Goal: Task Accomplishment & Management: Use online tool/utility

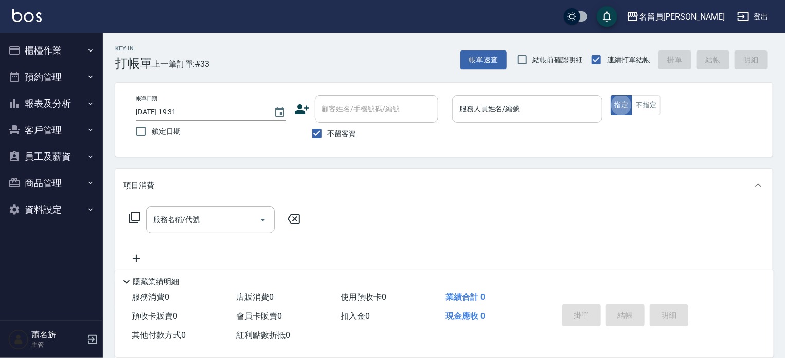
click at [510, 118] on div "服務人員姓名/編號" at bounding box center [527, 108] width 150 height 27
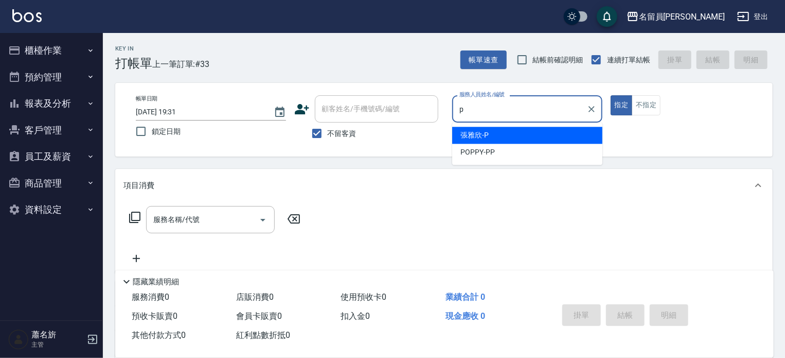
type input "[PERSON_NAME]"
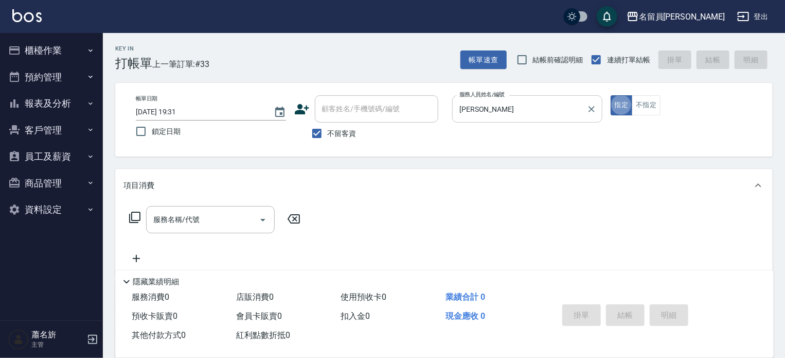
type button "true"
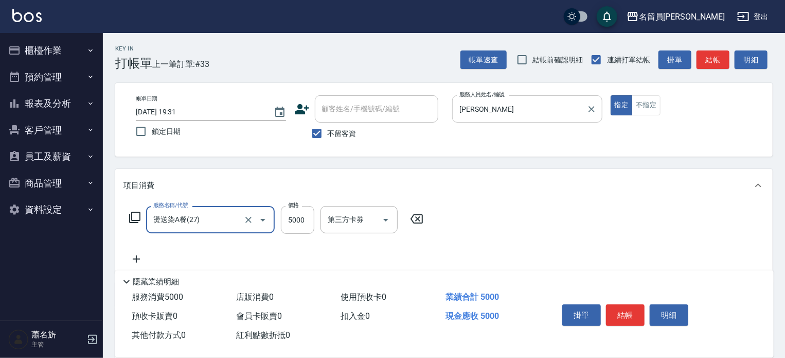
type input "燙送染A餐(27)"
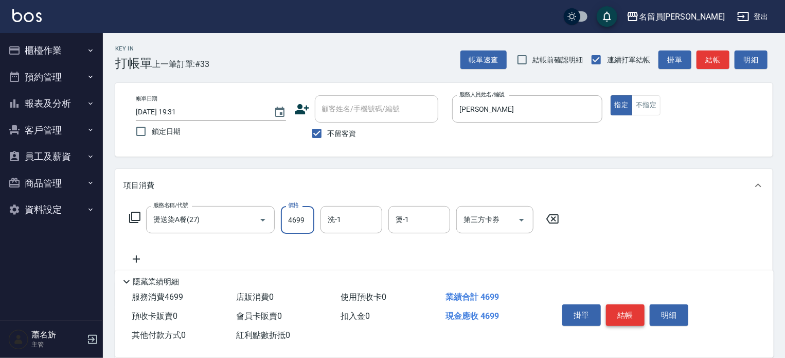
type input "4699"
drag, startPoint x: 621, startPoint y: 309, endPoint x: 623, endPoint y: 304, distance: 5.5
click at [622, 308] on button "結帳" at bounding box center [625, 315] width 39 height 22
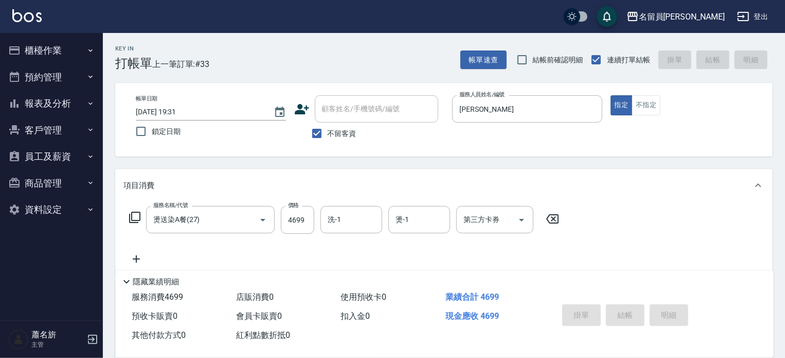
type input "[DATE] 20:55"
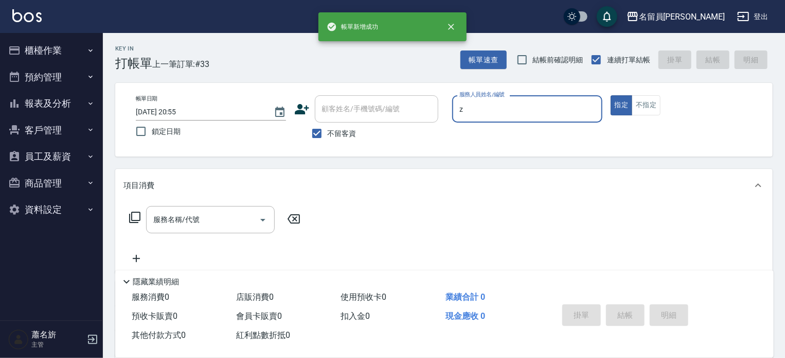
type input "維尼-Z"
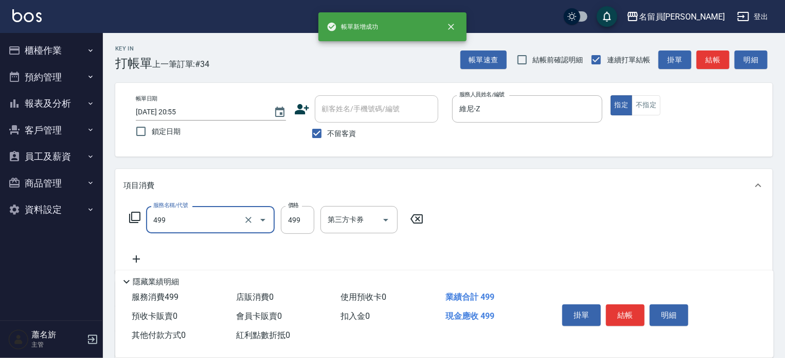
type input "去角質洗髮(499)"
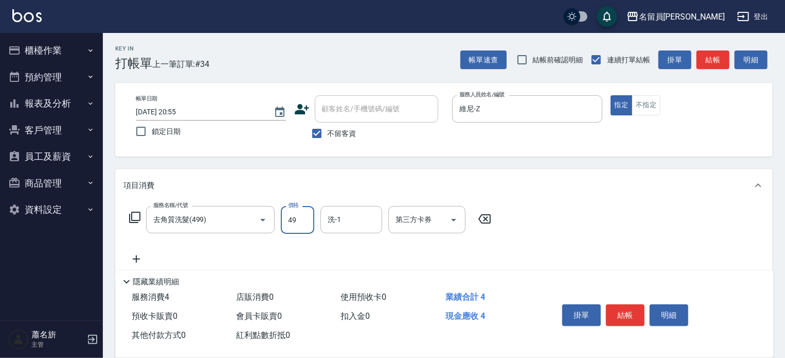
type input "499"
type input "[PERSON_NAME]-45"
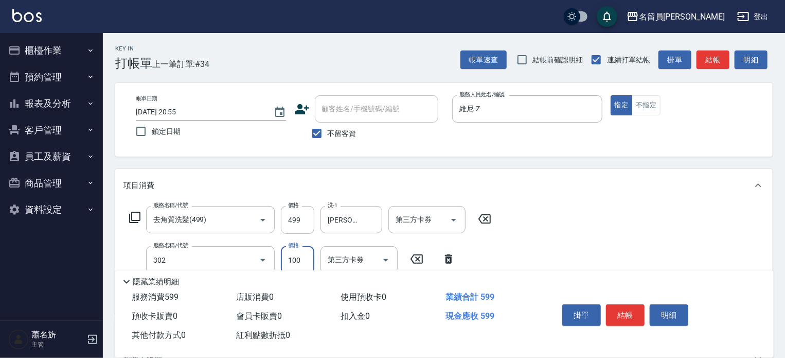
type input "剪髮(302)"
click at [623, 304] on button "結帳" at bounding box center [625, 315] width 39 height 22
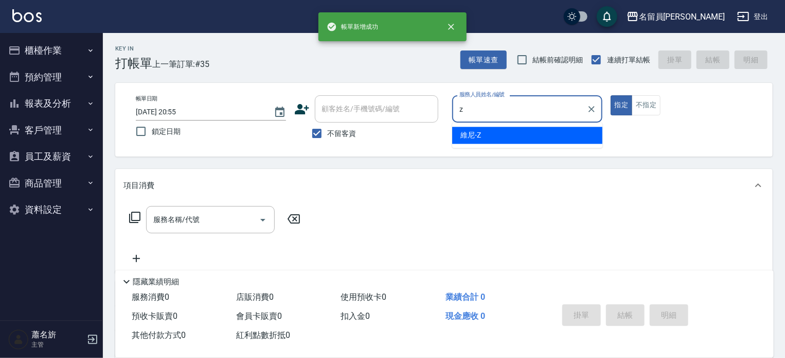
type input "維尼-Z"
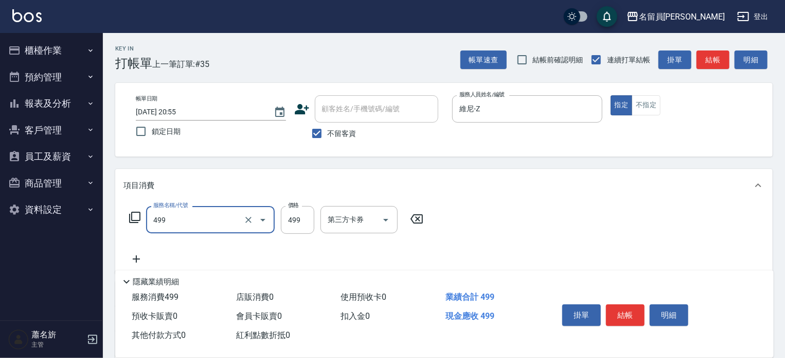
type input "去角質洗髮(499)"
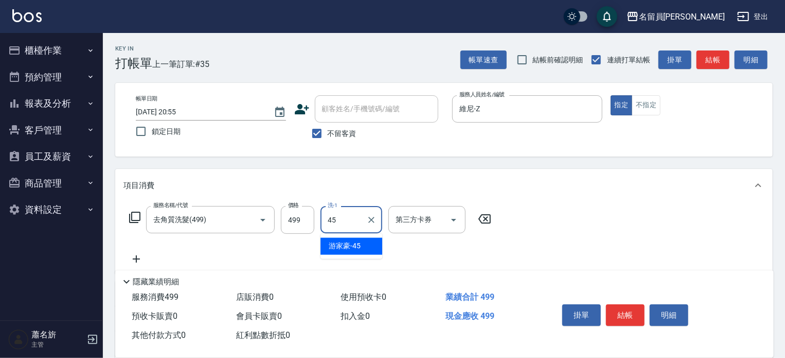
type input "[PERSON_NAME]-45"
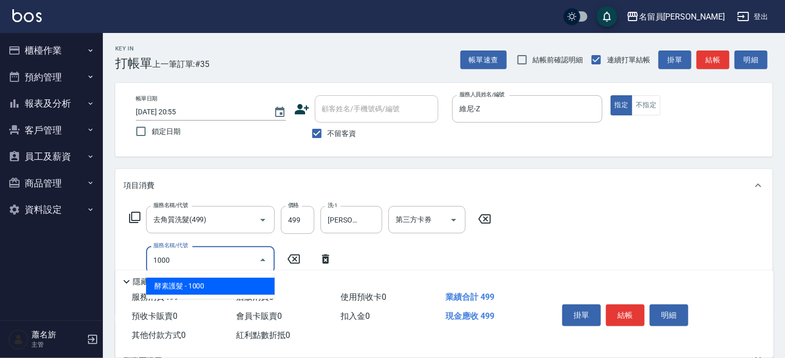
type input "酵素護髮(1000)"
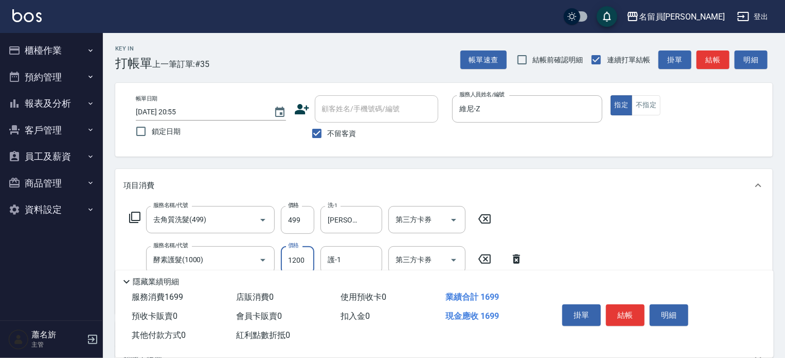
type input "1200"
type input "[PERSON_NAME]-45"
click at [623, 304] on button "結帳" at bounding box center [625, 315] width 39 height 22
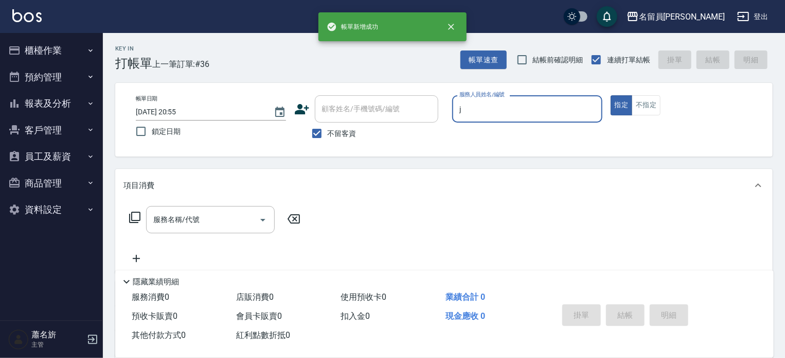
type input "[PERSON_NAME]"
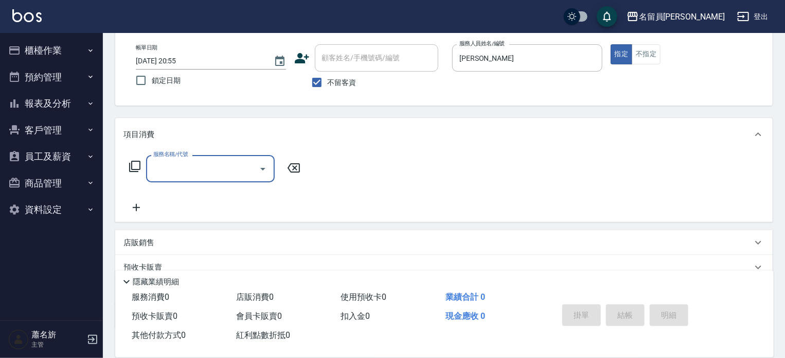
scroll to position [51, 0]
click at [461, 245] on div "店販銷售" at bounding box center [437, 242] width 629 height 11
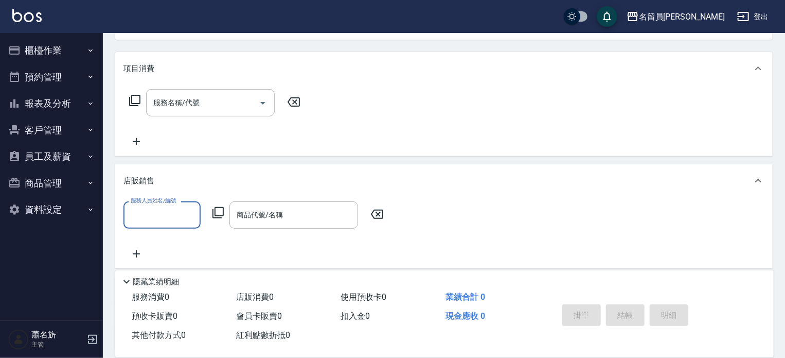
scroll to position [0, 0]
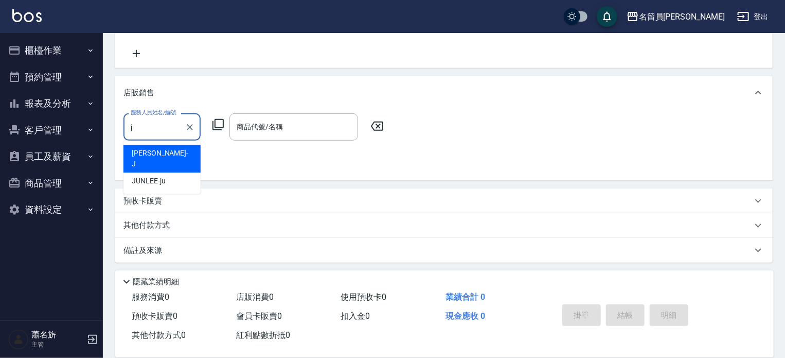
type input "[PERSON_NAME]"
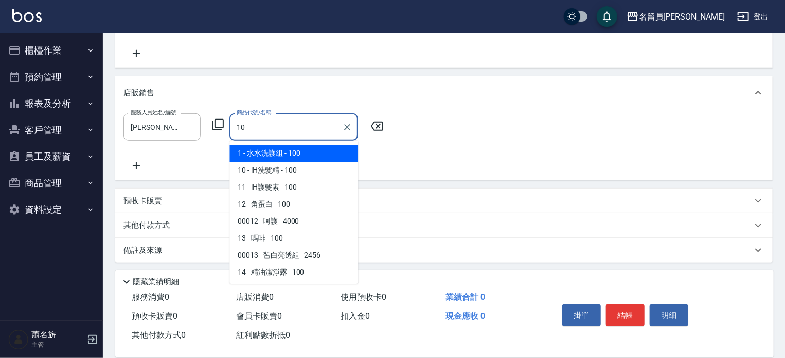
type input "iH洗髮精"
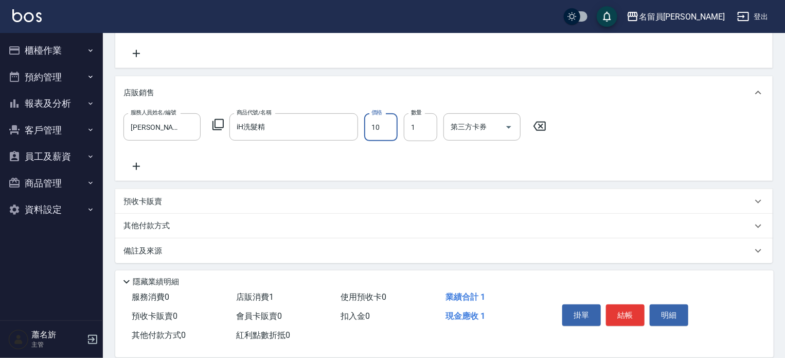
type input "100"
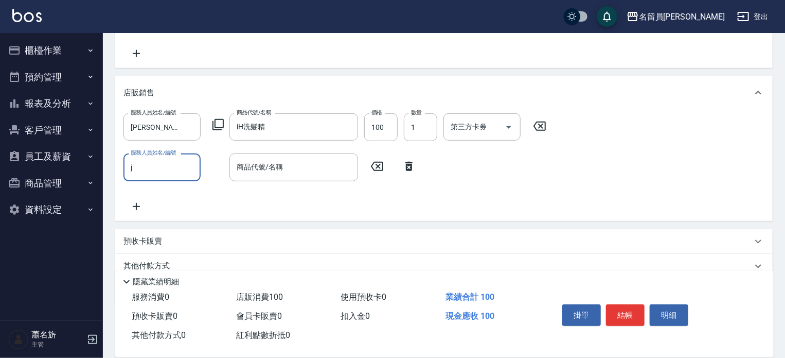
type input "[PERSON_NAME]"
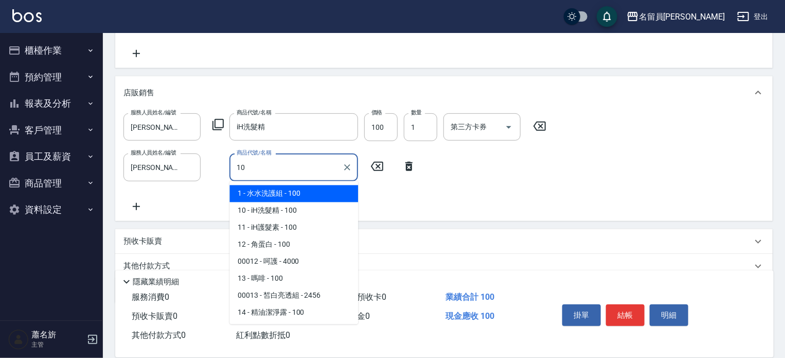
type input "iH洗髮精"
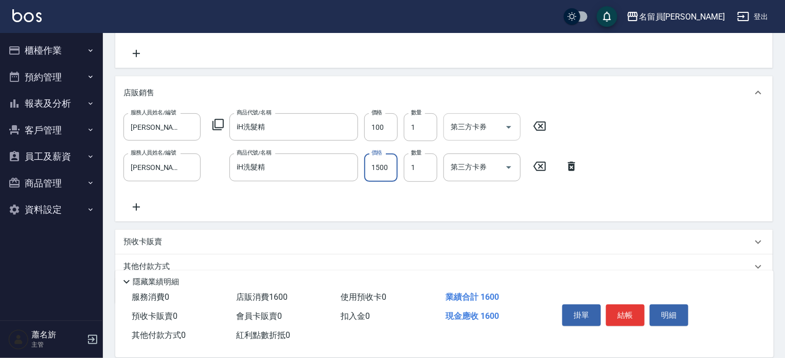
click at [461, 114] on div "第三方卡券" at bounding box center [482, 126] width 77 height 27
type input "1500"
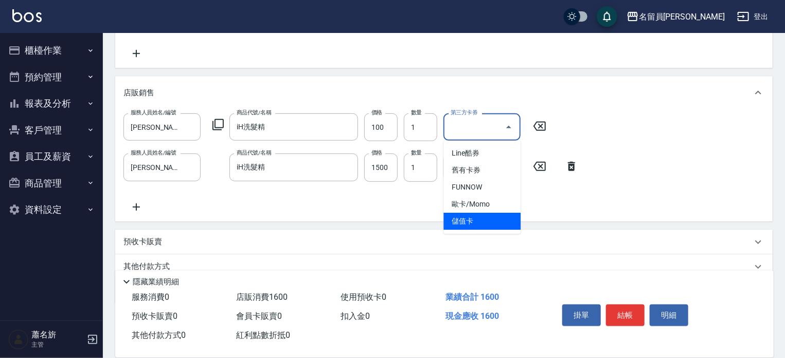
click at [473, 216] on span "儲值卡" at bounding box center [482, 221] width 77 height 17
type input "儲值卡"
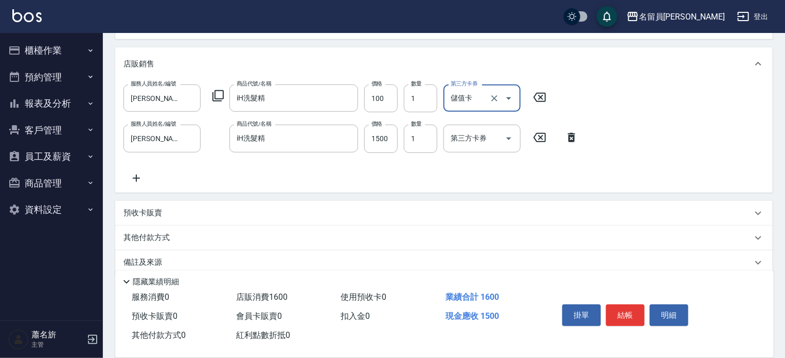
scroll to position [248, 0]
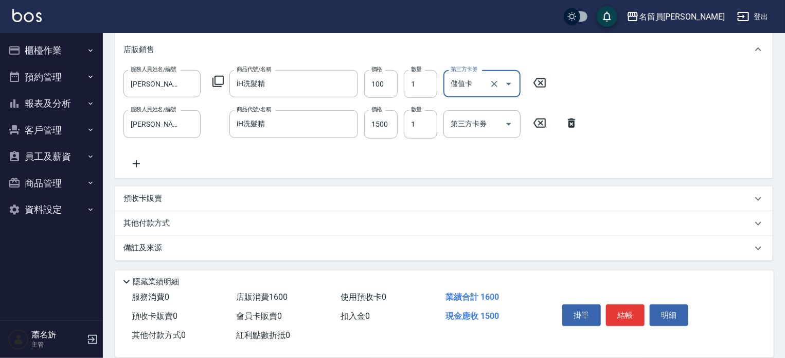
click at [204, 220] on div "其他付款方式" at bounding box center [437, 223] width 629 height 11
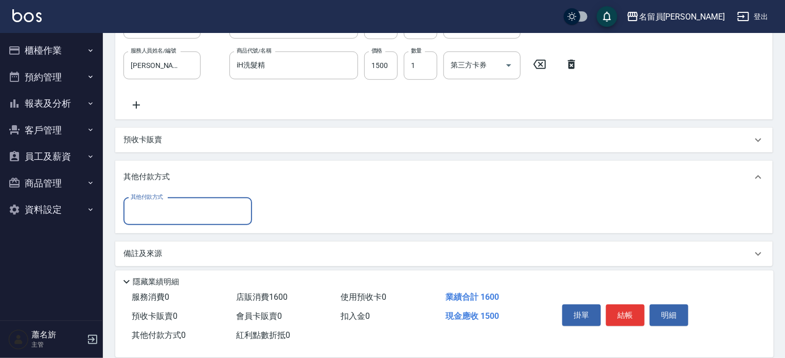
scroll to position [309, 0]
click at [203, 214] on input "其他付款方式" at bounding box center [187, 209] width 119 height 18
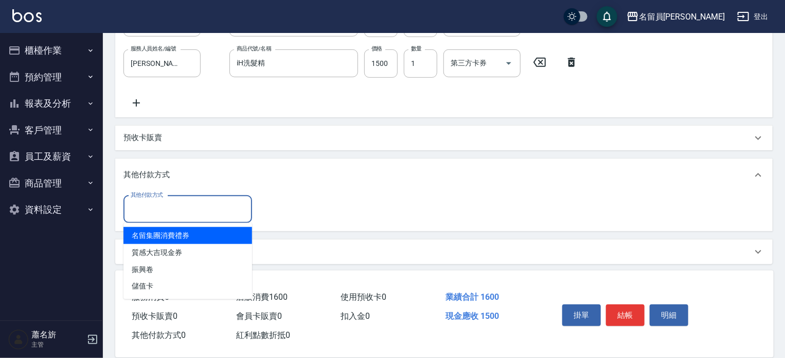
click at [189, 234] on span "名留集團消費禮券" at bounding box center [187, 235] width 129 height 17
type input "名留集團消費禮券"
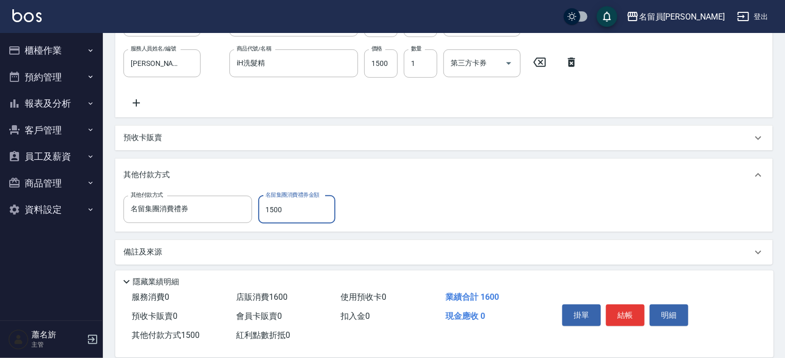
scroll to position [103, 0]
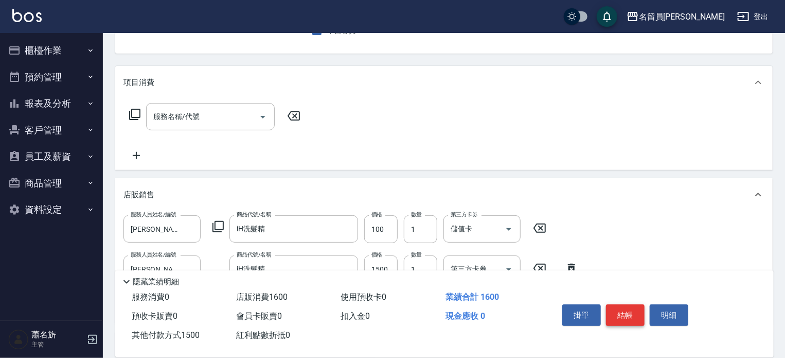
type input "1500"
click at [613, 310] on button "結帳" at bounding box center [625, 315] width 39 height 22
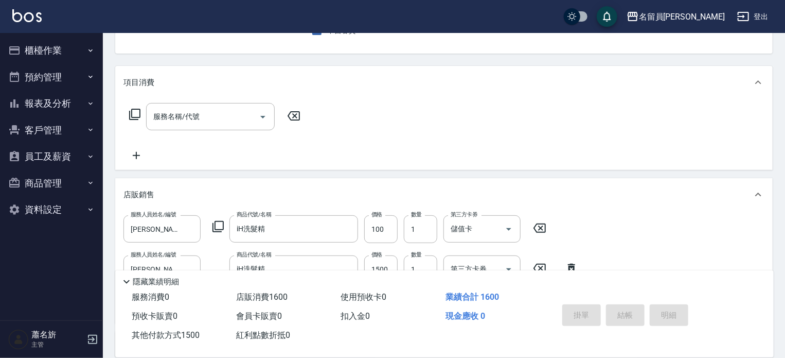
scroll to position [1, 0]
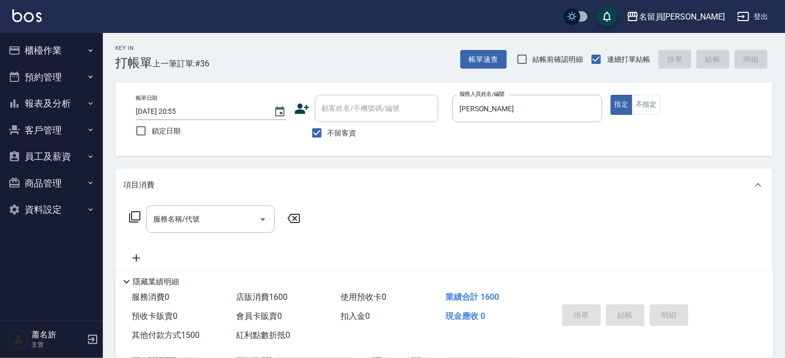
type input "[DATE] 20:56"
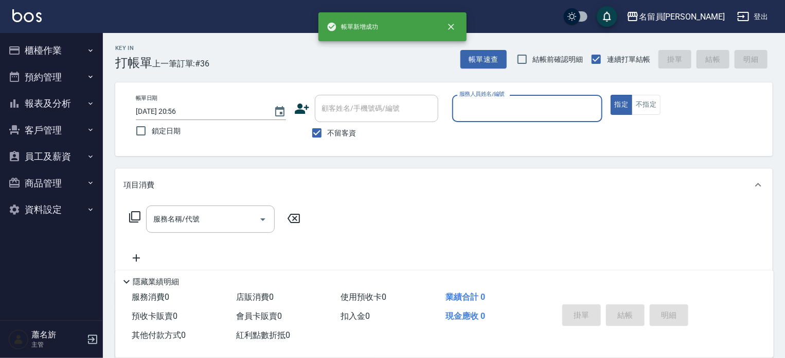
scroll to position [0, 0]
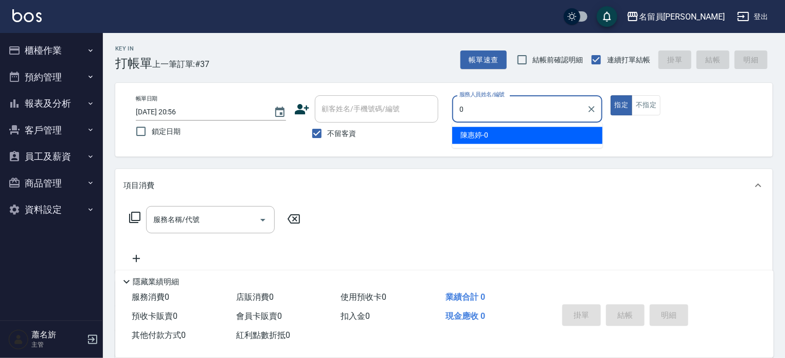
type input "[PERSON_NAME]-0"
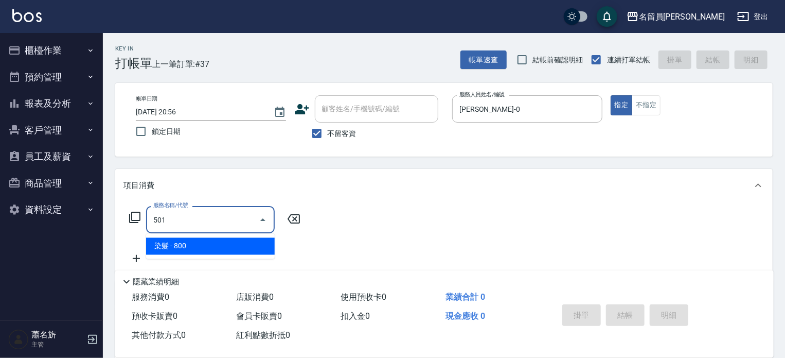
type input "染髮(501)"
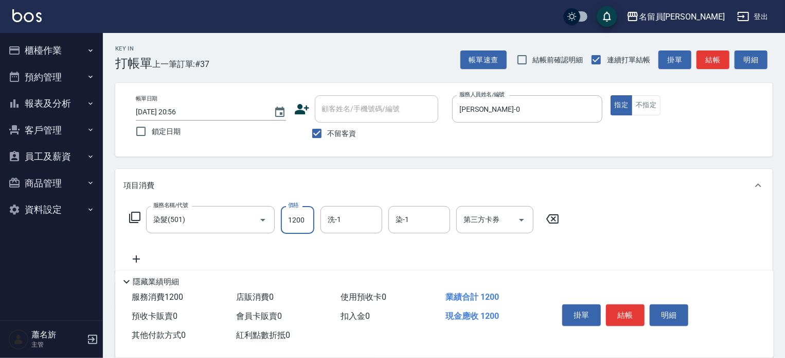
type input "1200"
click at [618, 321] on button "結帳" at bounding box center [625, 315] width 39 height 22
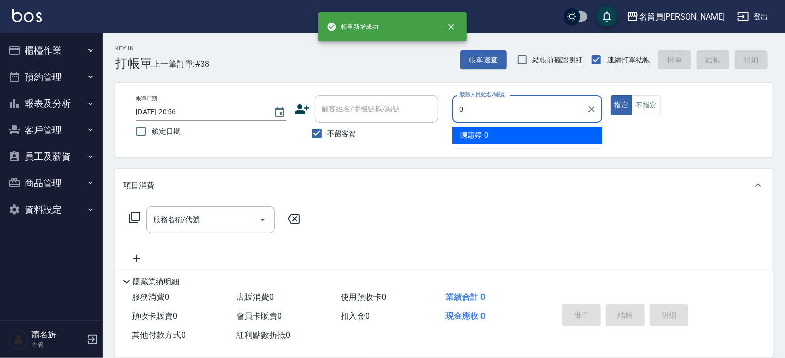
type input "[PERSON_NAME]-0"
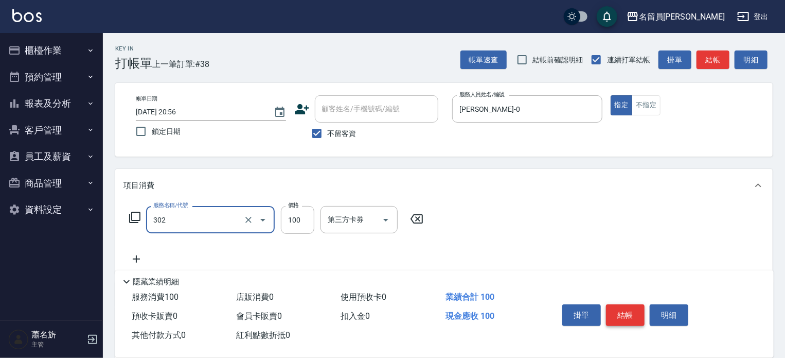
type input "剪髮(302)"
type input "400"
drag, startPoint x: 618, startPoint y: 321, endPoint x: 624, endPoint y: 329, distance: 10.0
click at [620, 323] on div "掛單 結帳 明細" at bounding box center [625, 316] width 134 height 32
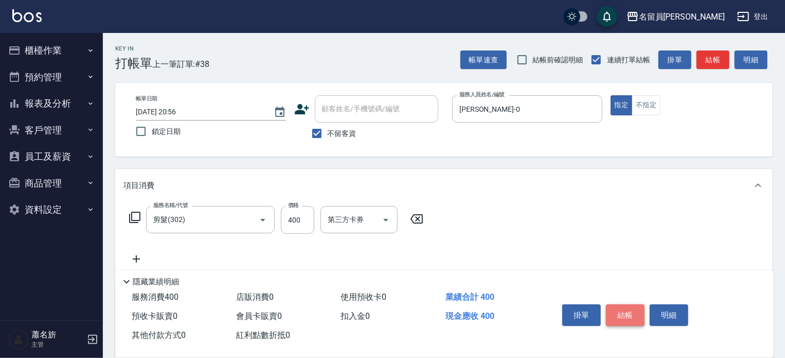
click at [616, 304] on button "結帳" at bounding box center [625, 315] width 39 height 22
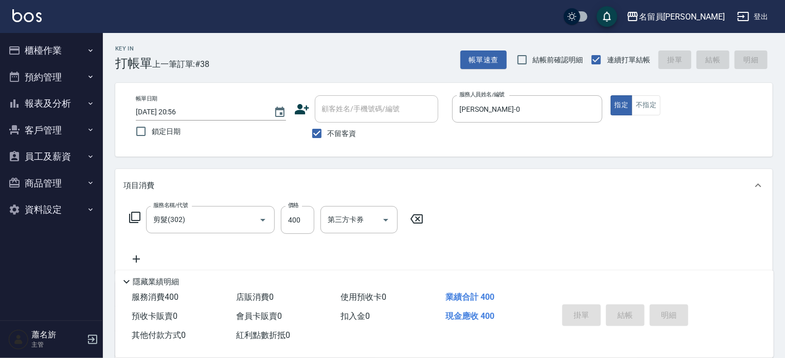
type input "[DATE] 20:57"
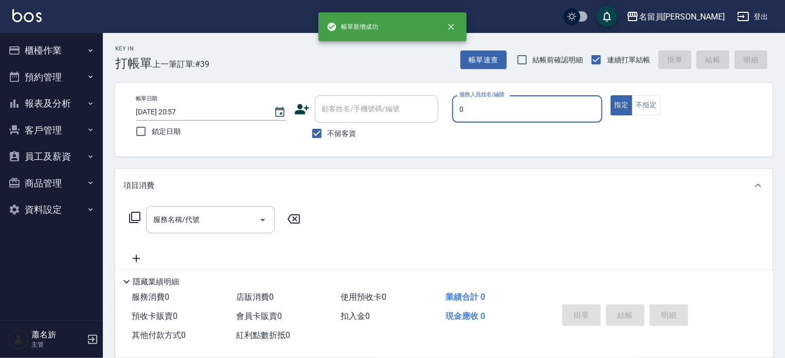
type input "[PERSON_NAME]-0"
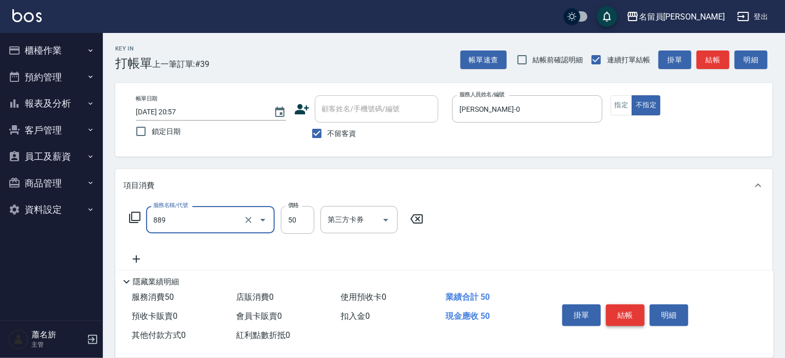
type input "精油(889)"
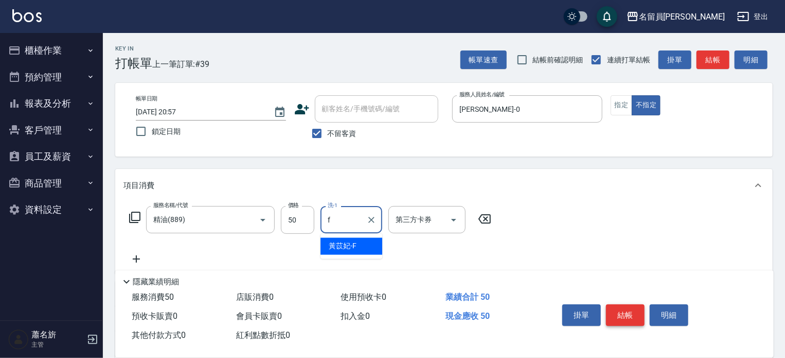
type input "[PERSON_NAME]-F"
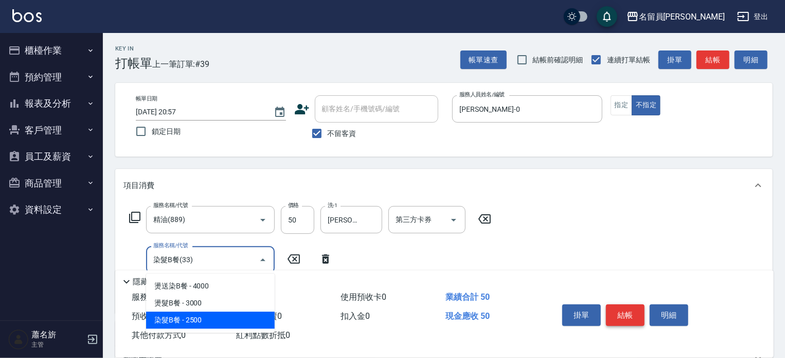
type input "染髮B餐(33)"
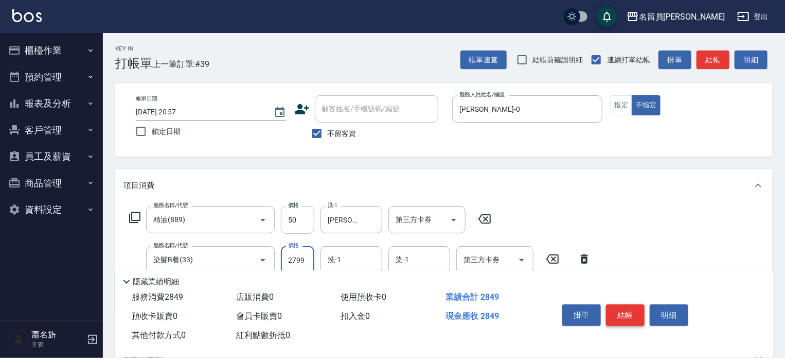
type input "2799"
type input "[PERSON_NAME]-F"
click at [616, 304] on button "結帳" at bounding box center [625, 315] width 39 height 22
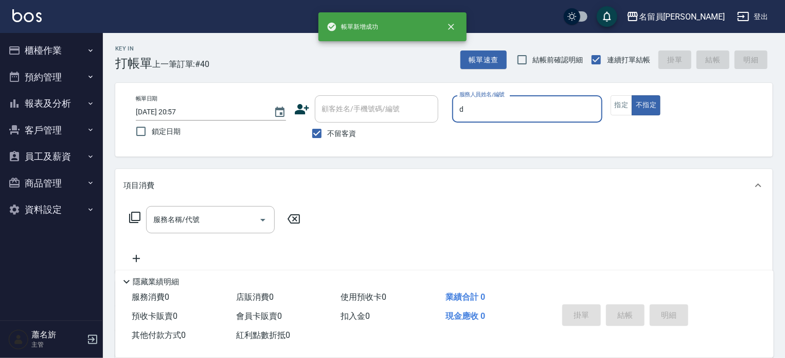
type input "小D-D"
type button "false"
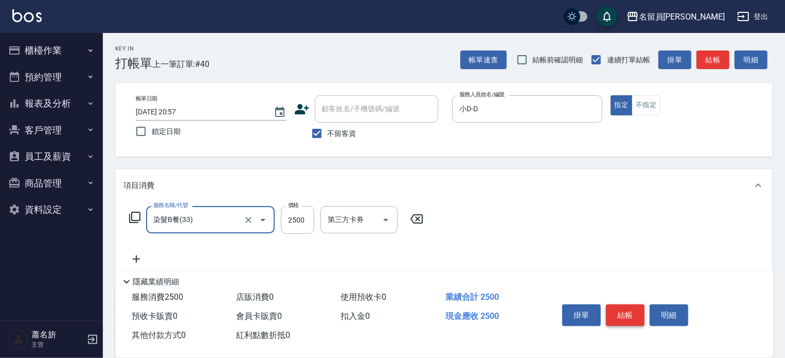
type input "染髮B餐(33)"
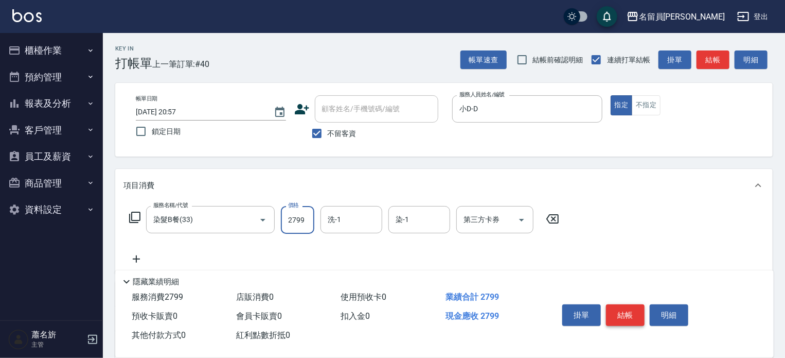
type input "2799"
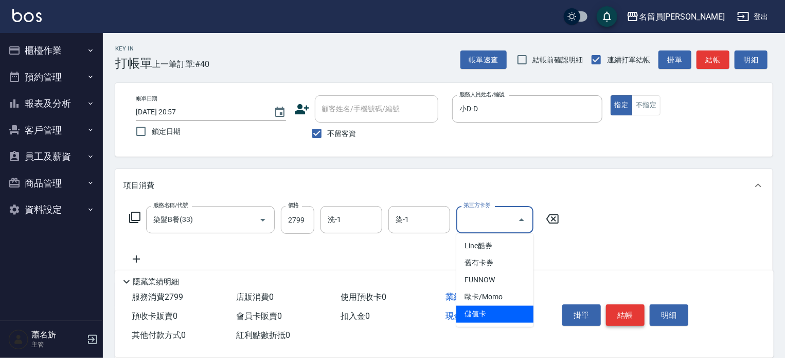
type input "儲值卡"
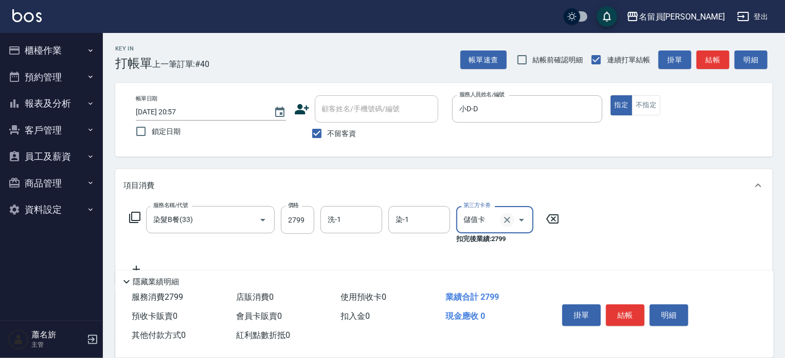
click at [511, 215] on icon "Clear" at bounding box center [507, 220] width 10 height 10
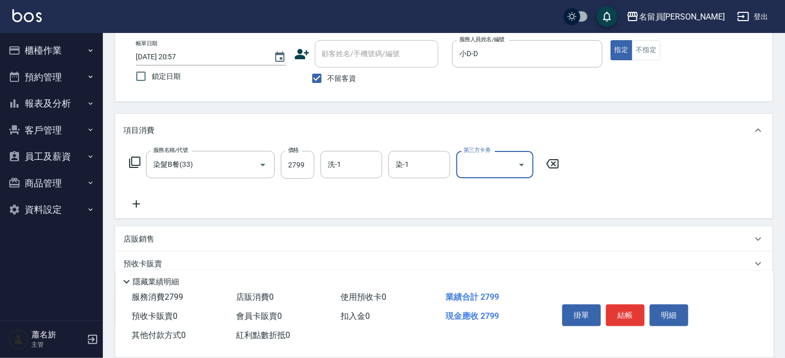
scroll to position [120, 0]
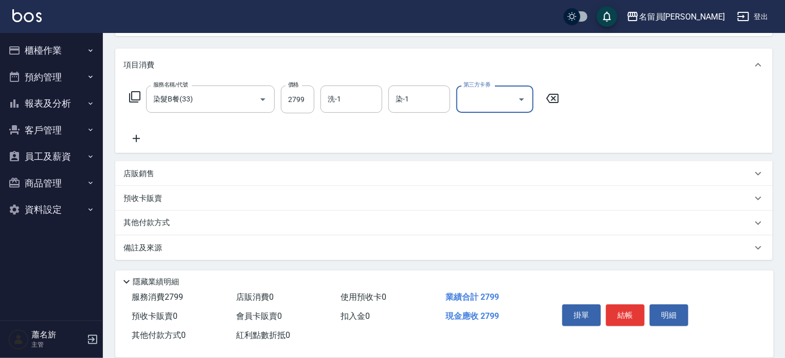
click at [362, 226] on div "其他付款方式" at bounding box center [437, 222] width 629 height 11
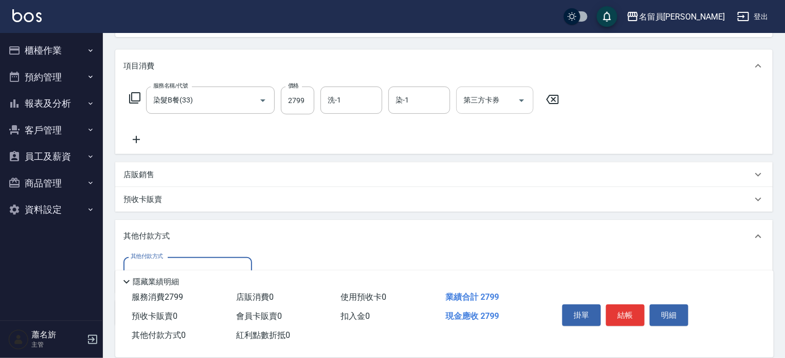
scroll to position [119, 0]
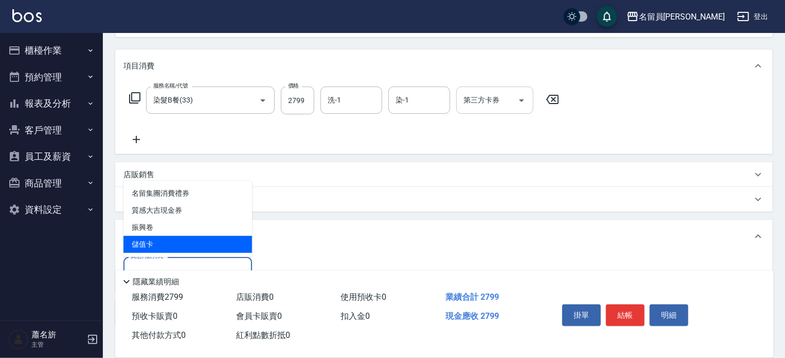
type input "儲值卡"
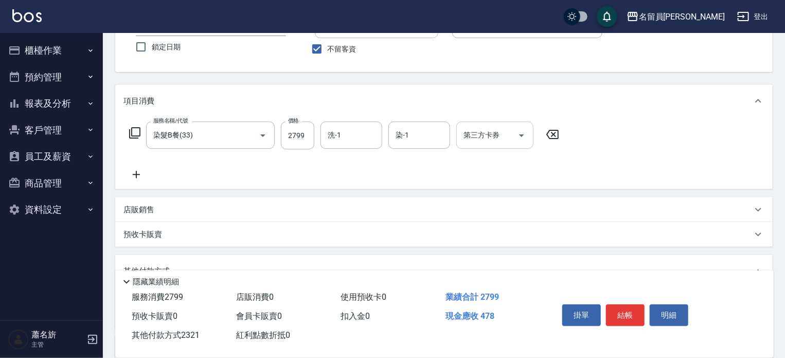
scroll to position [51, 0]
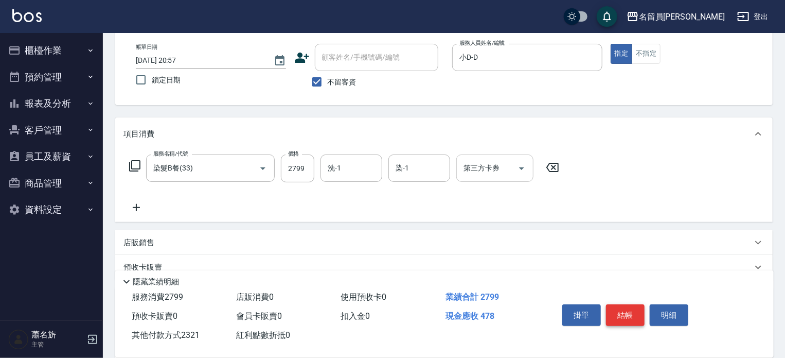
type input "2321"
click at [625, 304] on button "結帳" at bounding box center [625, 315] width 39 height 22
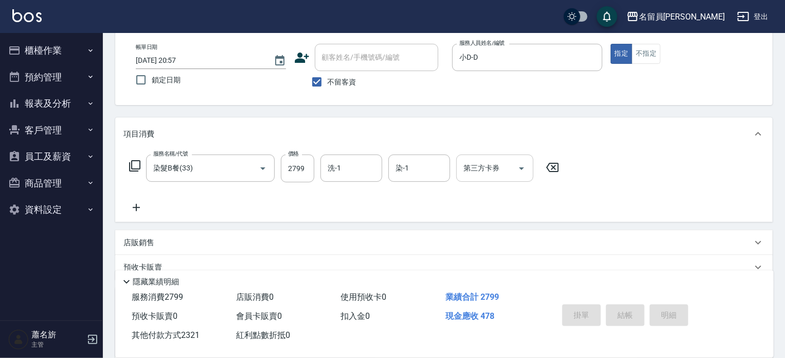
scroll to position [0, 0]
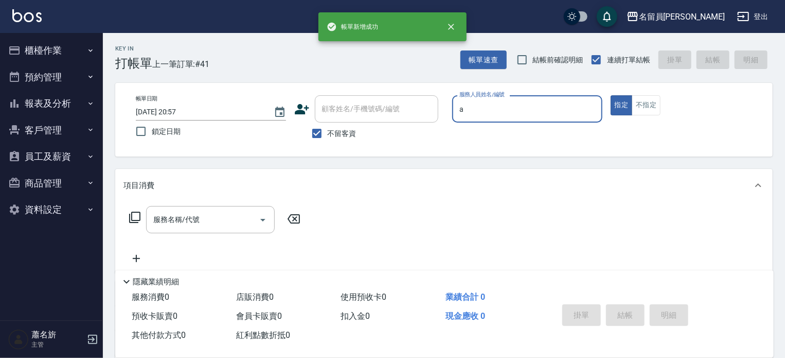
type input "[PERSON_NAME]"
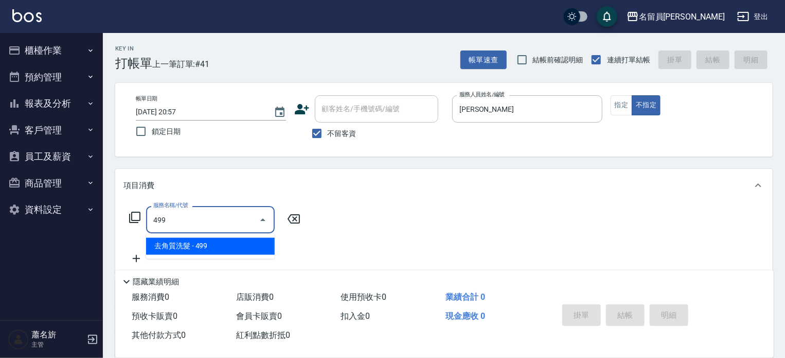
type input "去角質洗髮(499)"
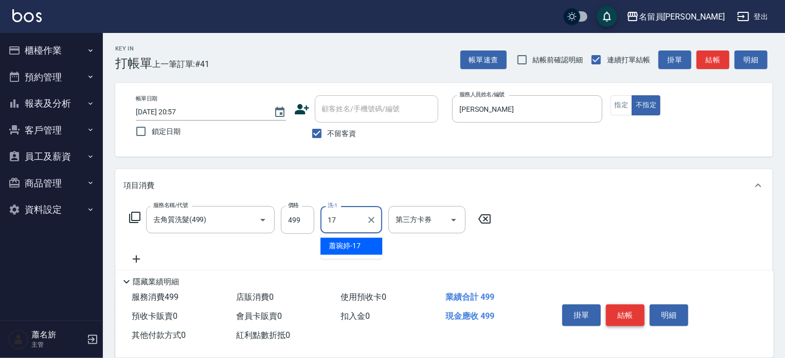
type input "[PERSON_NAME]-17"
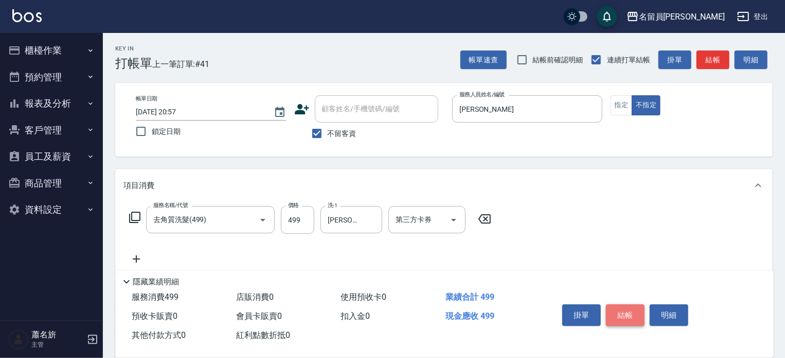
click at [625, 304] on button "結帳" at bounding box center [625, 315] width 39 height 22
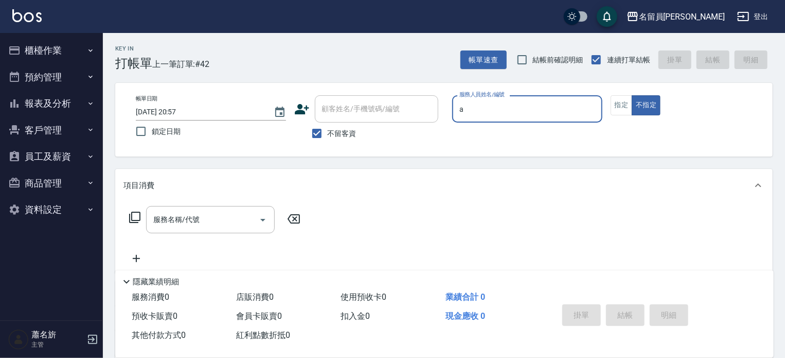
type input "[PERSON_NAME]"
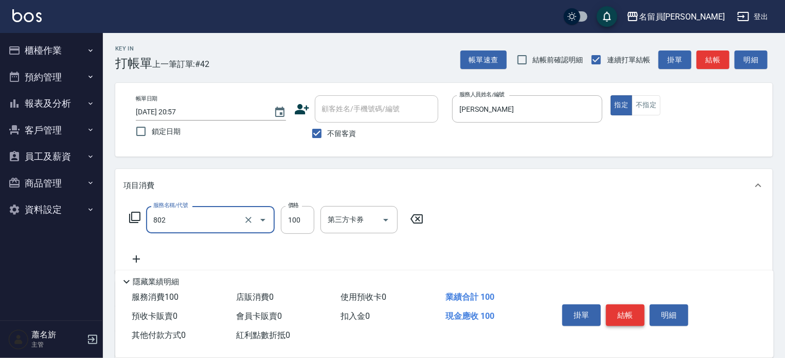
type input "VIP儲值(802)"
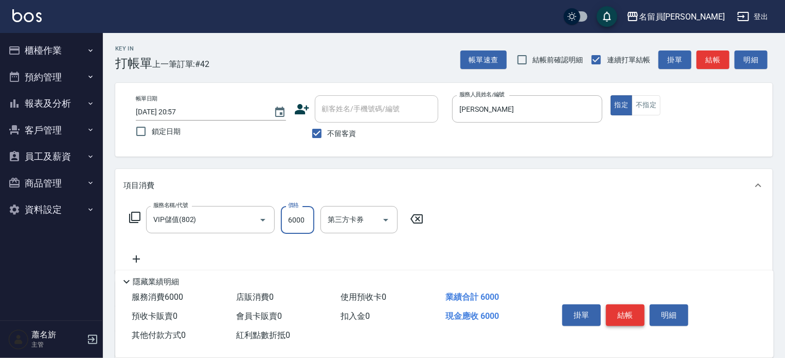
type input "6000"
click at [625, 304] on button "結帳" at bounding box center [625, 315] width 39 height 22
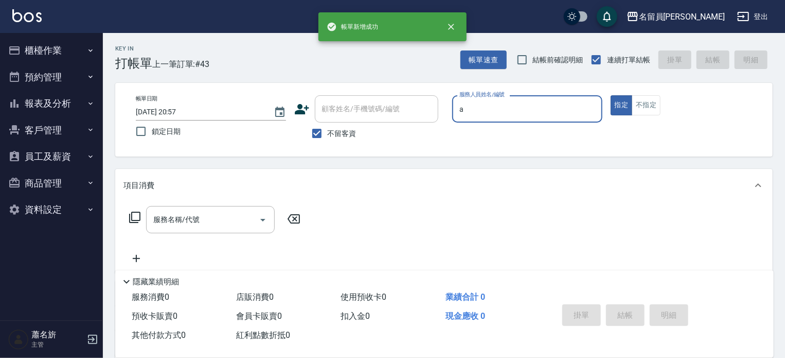
type input "[PERSON_NAME]"
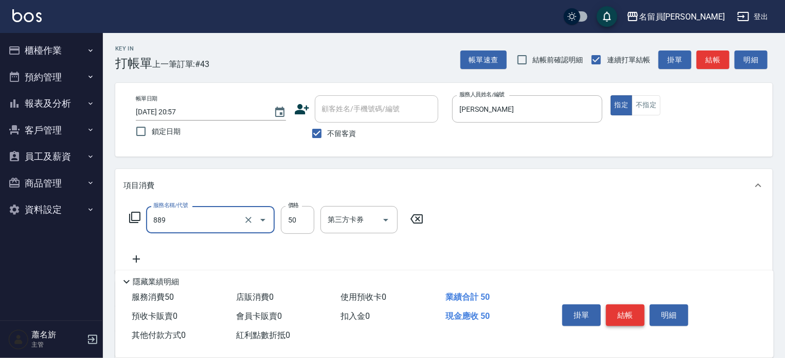
type input "精油(889)"
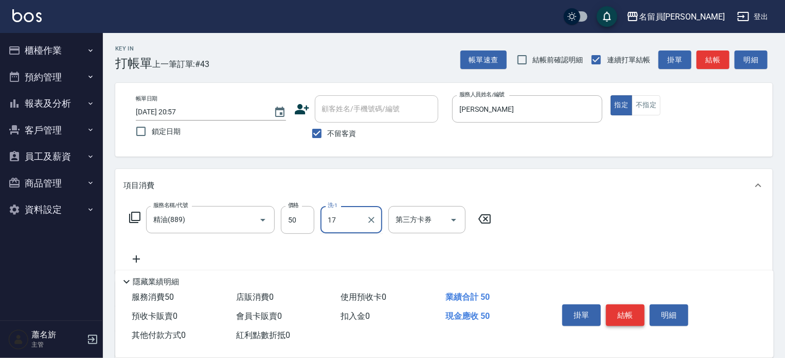
type input "[PERSON_NAME]-17"
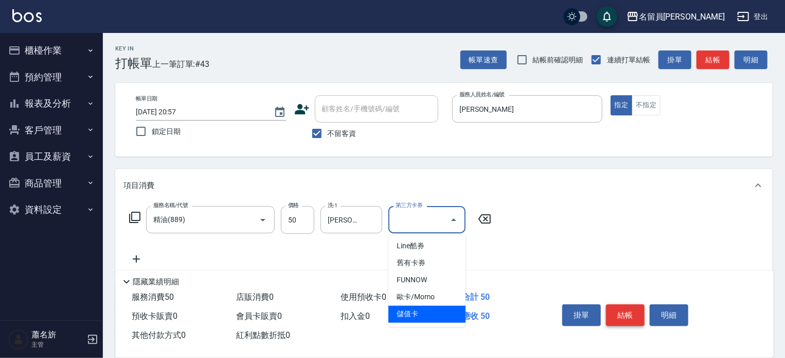
type input "儲值卡"
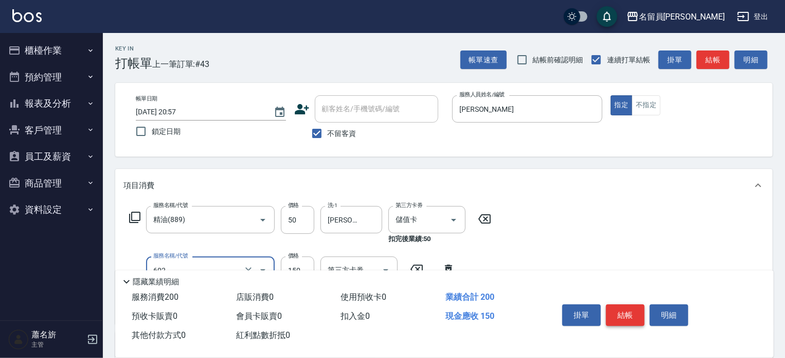
type input "一般洗髮(602)"
type input "200"
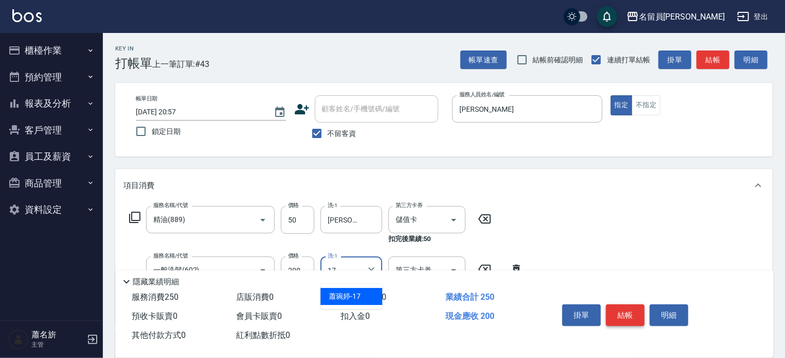
type input "[PERSON_NAME]-17"
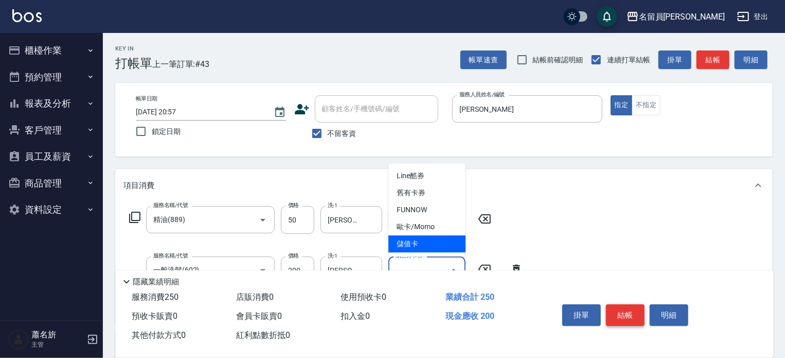
type input "儲值卡"
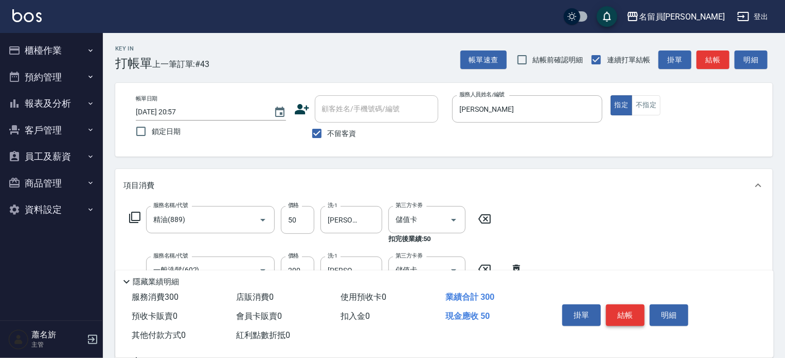
type input "瞬間保養(415)"
type input "[PERSON_NAME]-17"
type input "儲值卡"
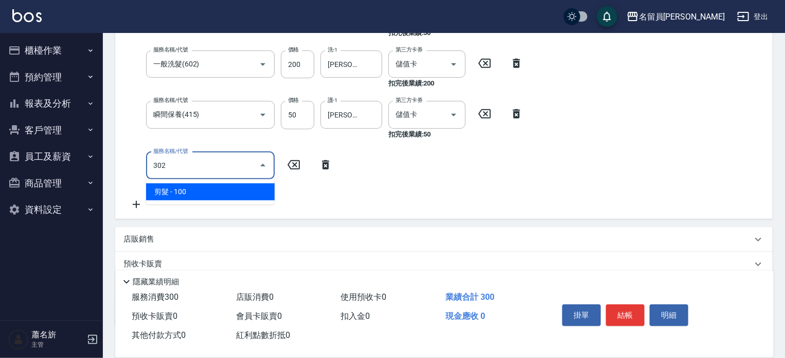
type input "剪髮(302)"
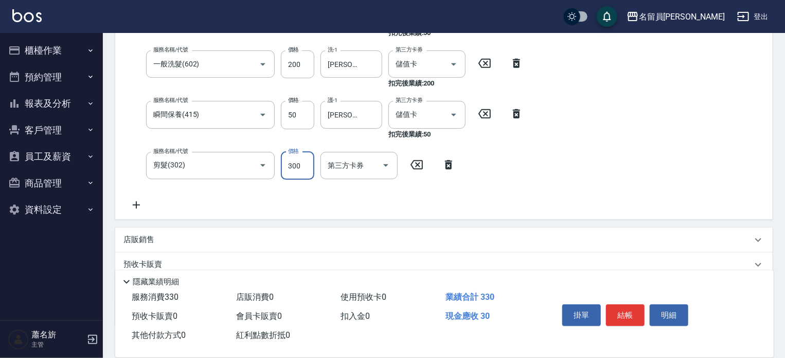
type input "300"
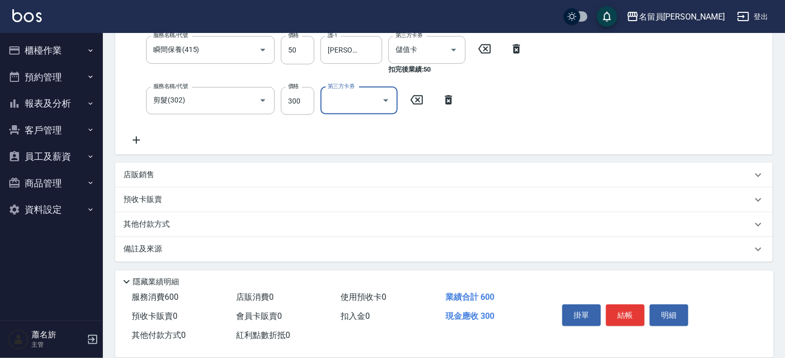
scroll to position [272, 0]
click at [406, 181] on div "店販銷售" at bounding box center [444, 174] width 658 height 25
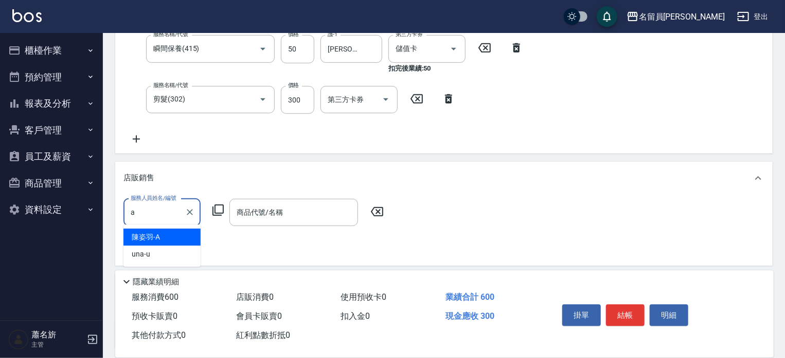
scroll to position [0, 0]
type input "[PERSON_NAME]"
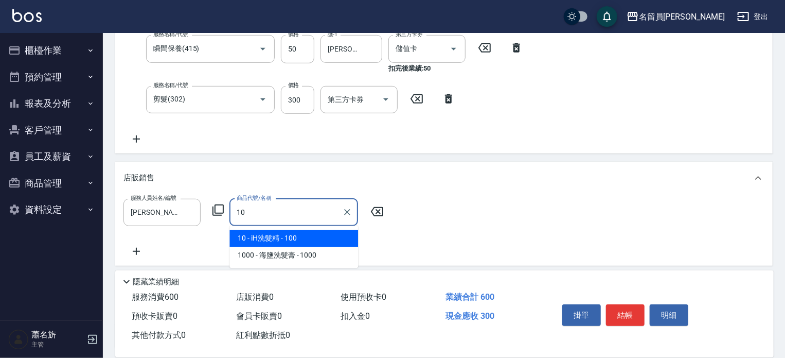
type input "iH洗髮精"
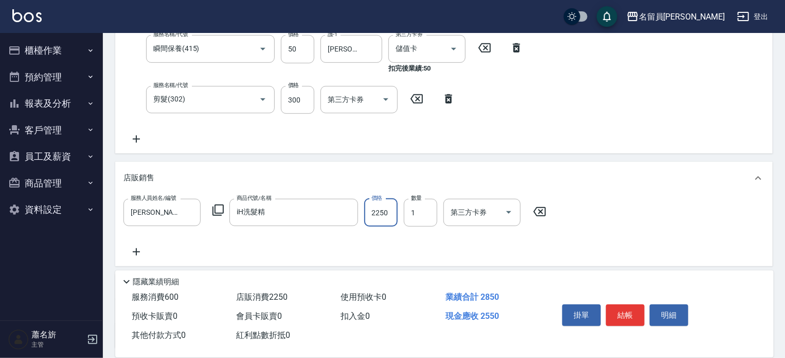
type input "2250"
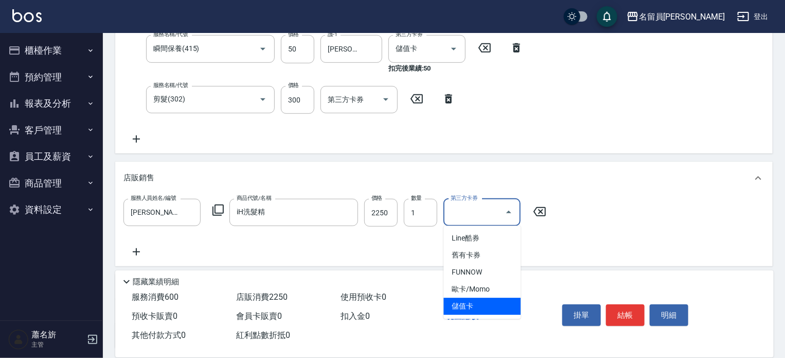
type input "儲值卡"
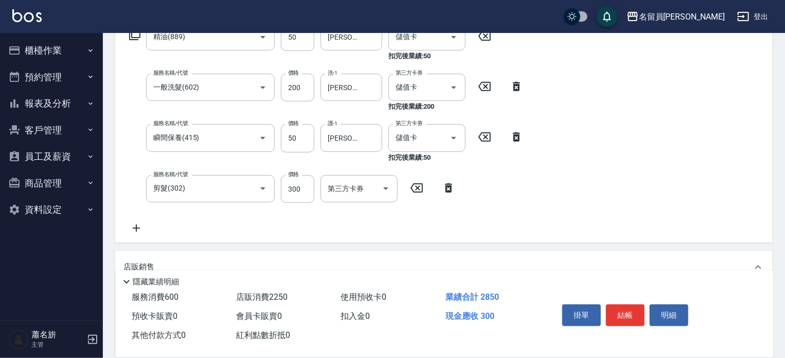
scroll to position [117, 0]
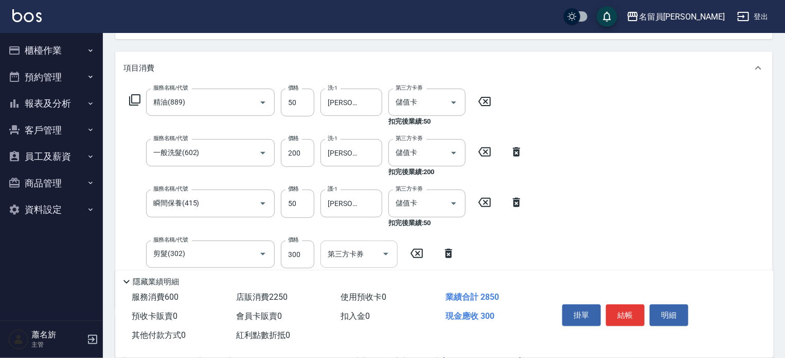
click at [347, 256] on input "第三方卡券" at bounding box center [351, 254] width 52 height 18
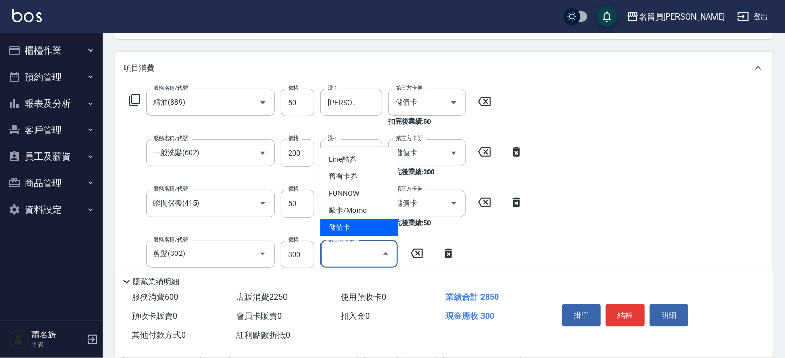
click at [344, 224] on span "儲值卡" at bounding box center [359, 227] width 77 height 17
type input "儲值卡"
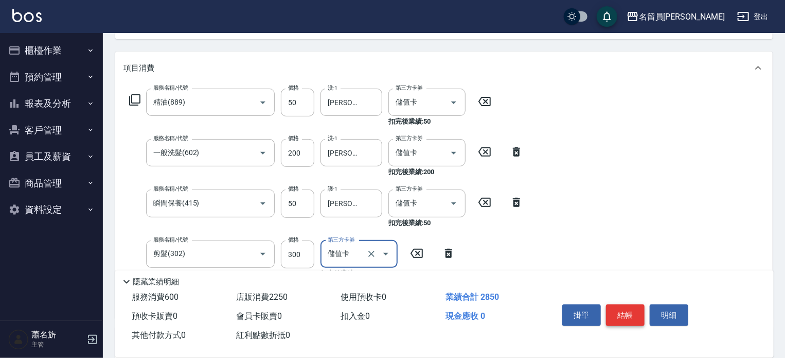
click at [620, 315] on button "結帳" at bounding box center [625, 315] width 39 height 22
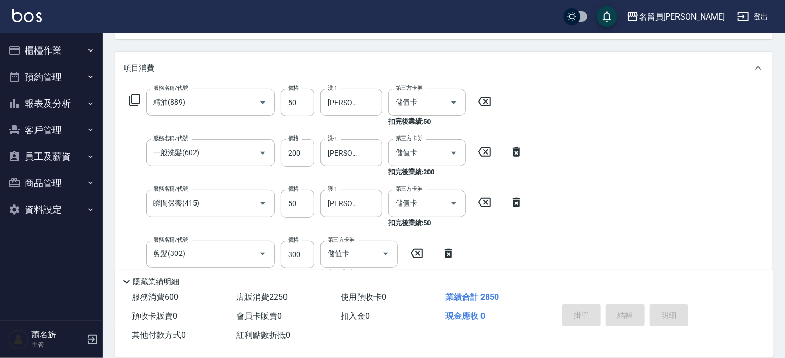
type input "[DATE] 20:58"
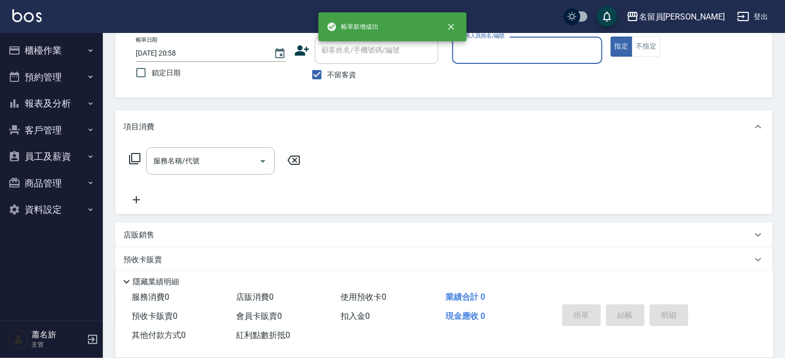
scroll to position [0, 0]
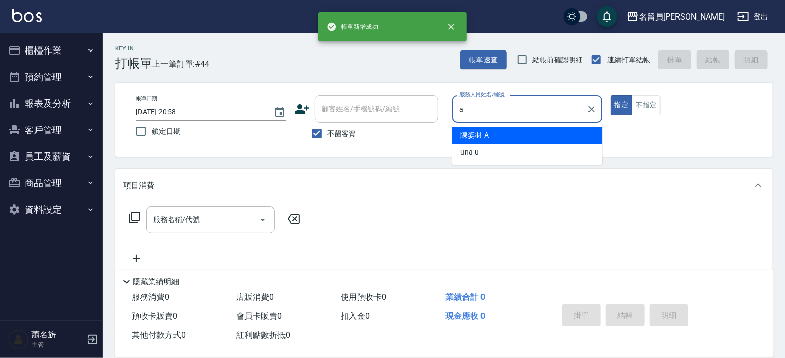
type input "[PERSON_NAME]"
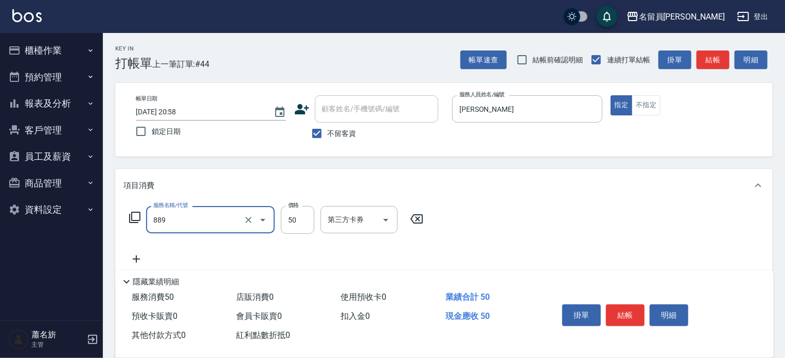
type input "精油(889)"
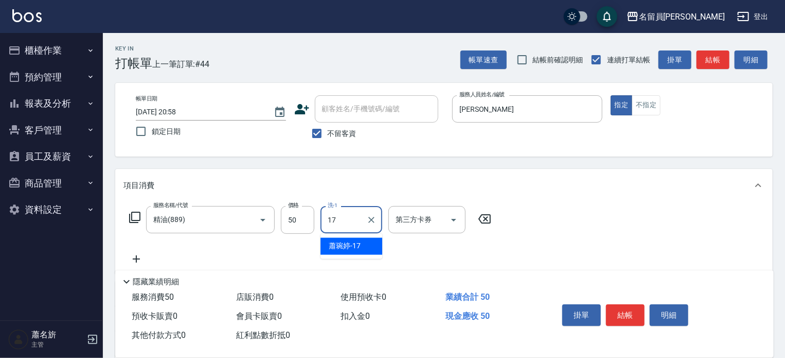
type input "[PERSON_NAME]-17"
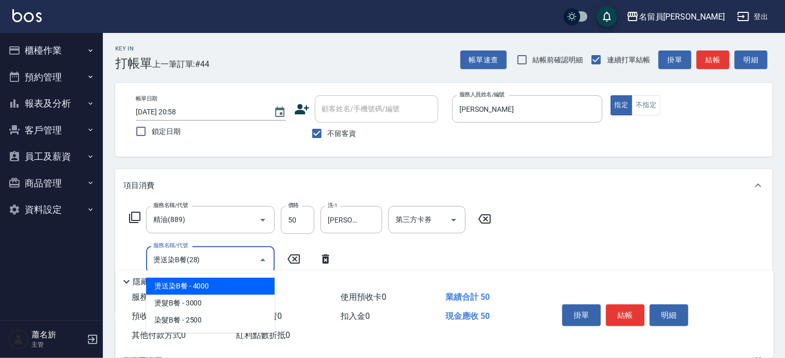
type input "燙送染B餐(28)"
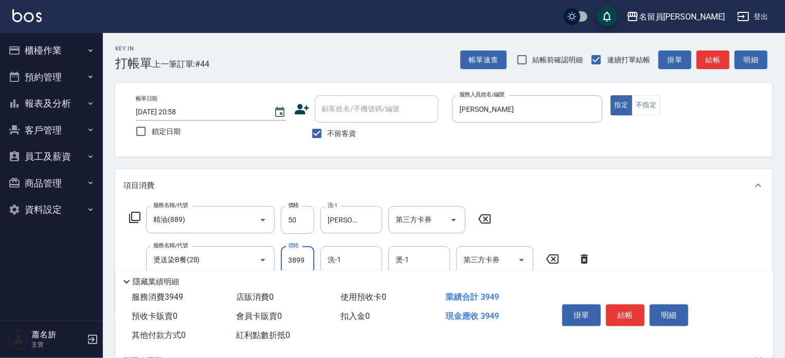
type input "3899"
type input "[PERSON_NAME]-17"
click at [619, 315] on button "結帳" at bounding box center [625, 315] width 39 height 22
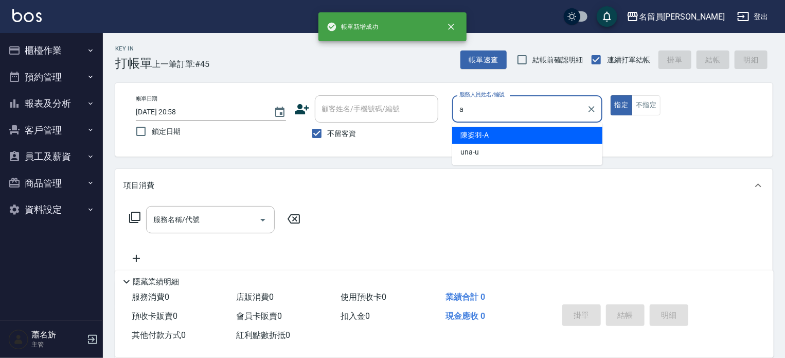
type input "[PERSON_NAME]"
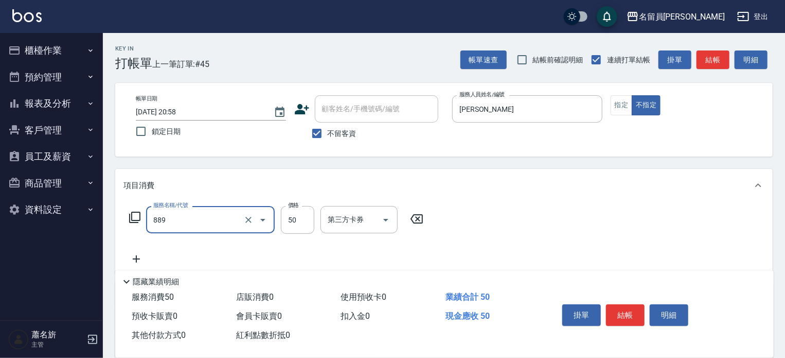
type input "精油(889)"
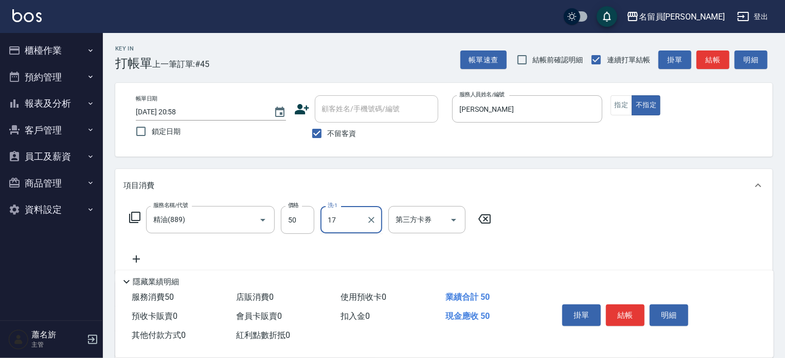
type input "[PERSON_NAME]-17"
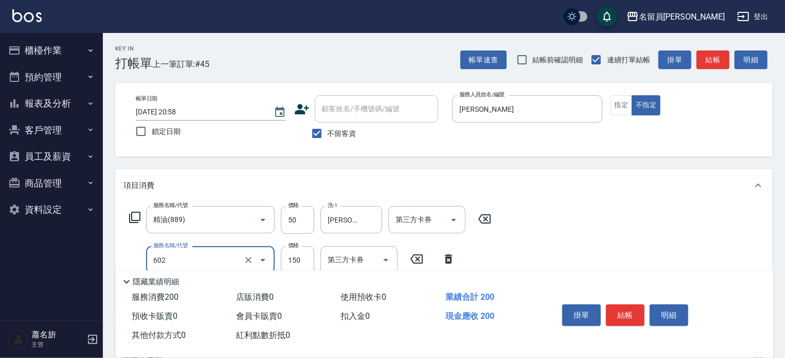
type input "一般洗髮(602)"
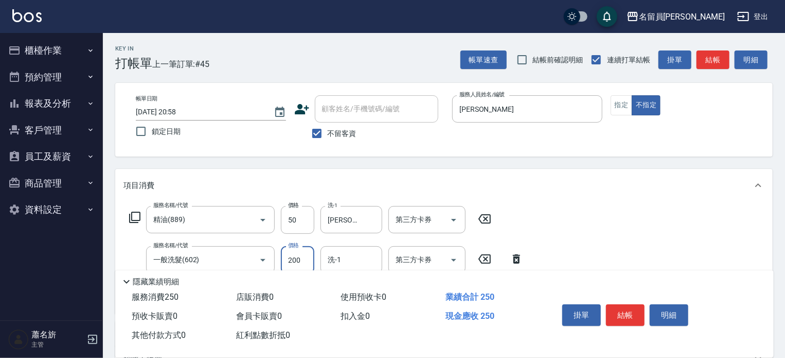
type input "200"
type input "[PERSON_NAME]-17"
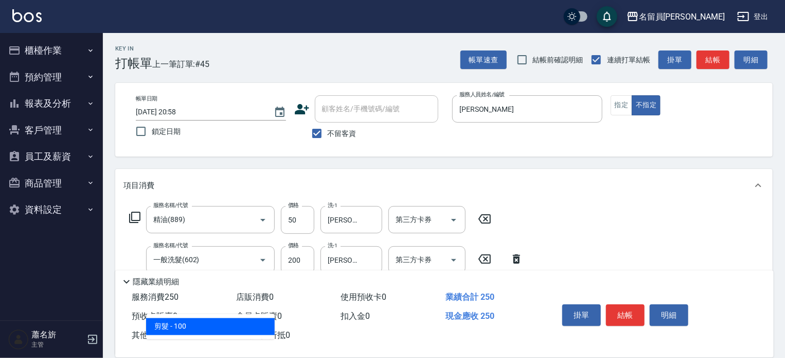
type input "剪髮(302)"
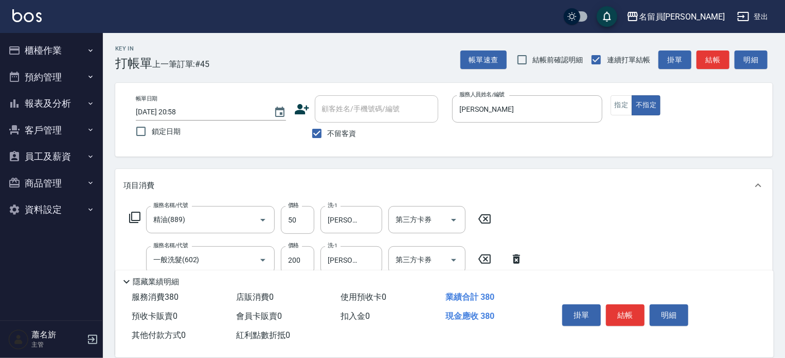
type input "130"
click at [619, 315] on button "結帳" at bounding box center [625, 315] width 39 height 22
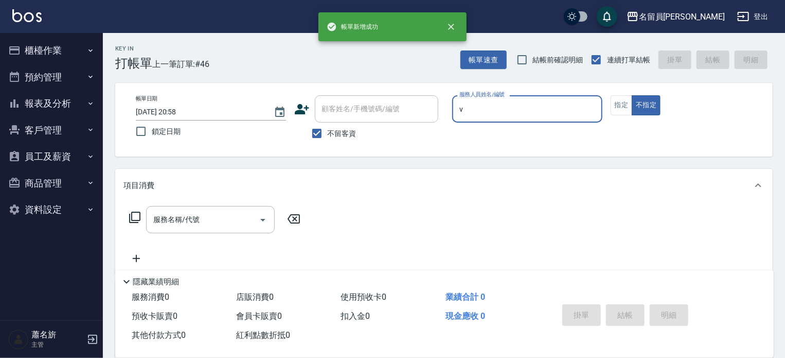
type input "[PERSON_NAME][PERSON_NAME]-V"
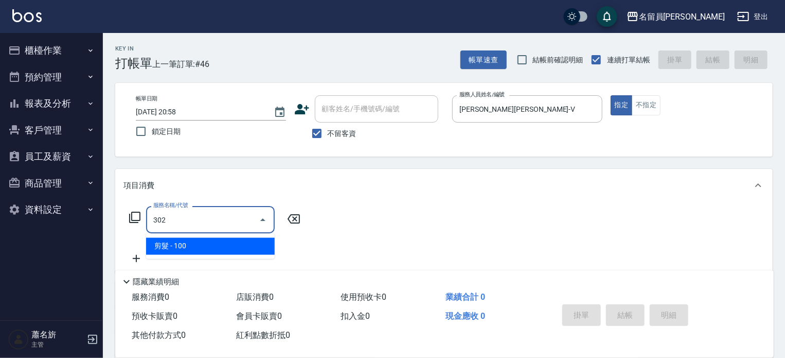
type input "剪髮(302)"
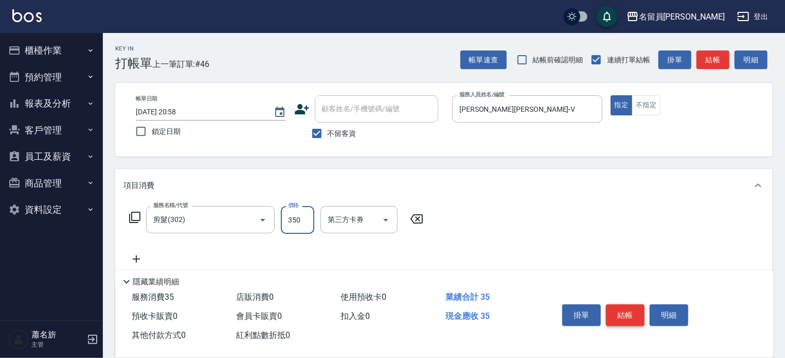
type input "350"
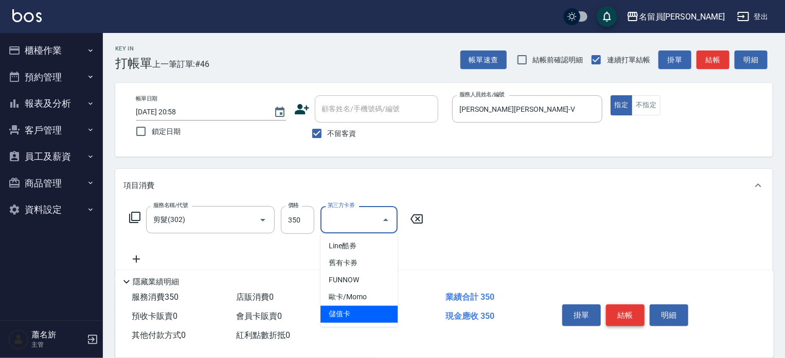
type input "儲值卡"
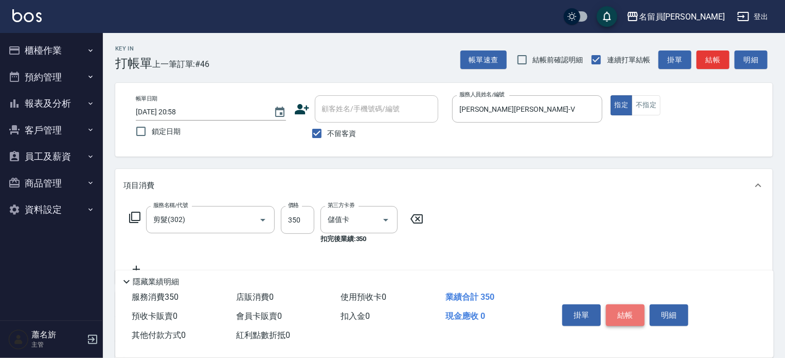
click at [619, 315] on button "結帳" at bounding box center [625, 315] width 39 height 22
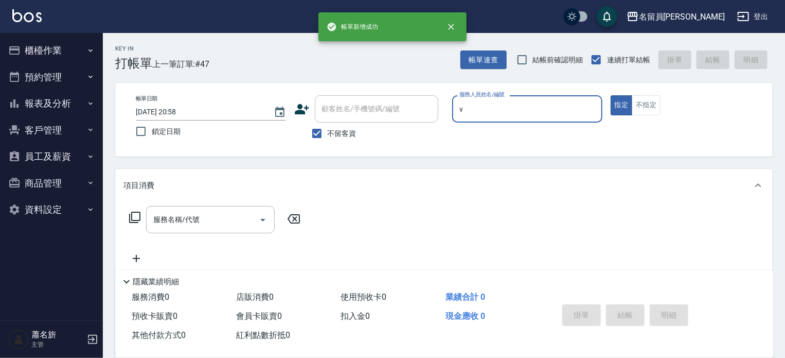
type input "[PERSON_NAME][PERSON_NAME]-V"
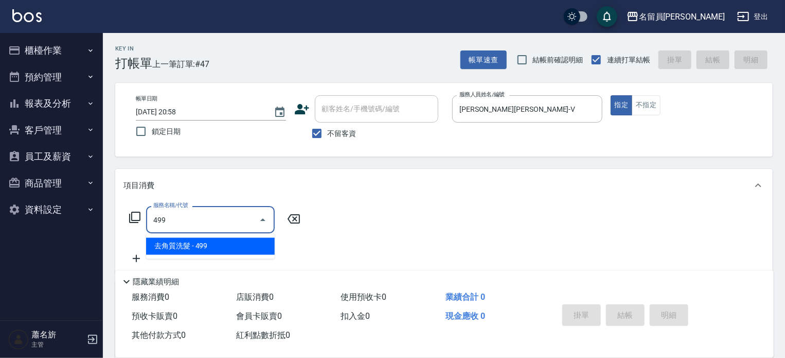
type input "去角質洗髮(499)"
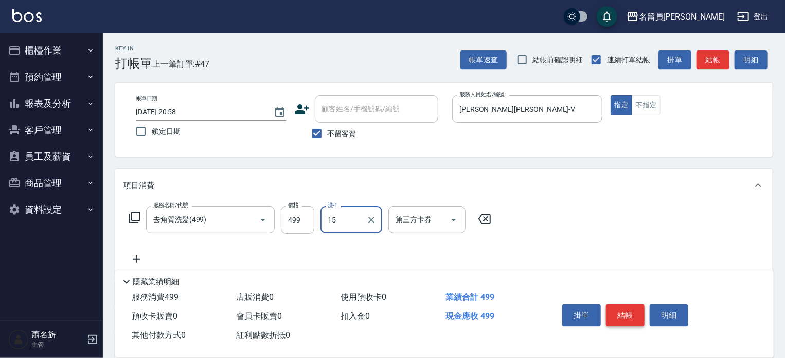
type input "[PERSON_NAME]-15"
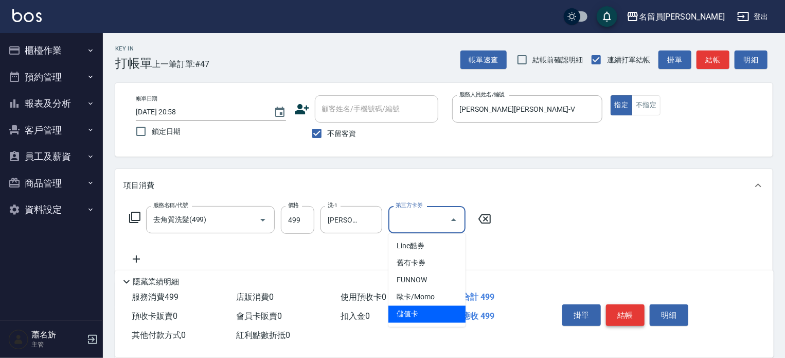
type input "儲值卡"
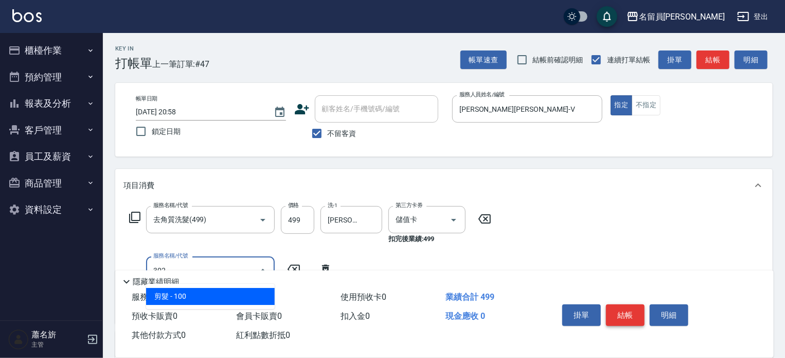
type input "剪髮(302)"
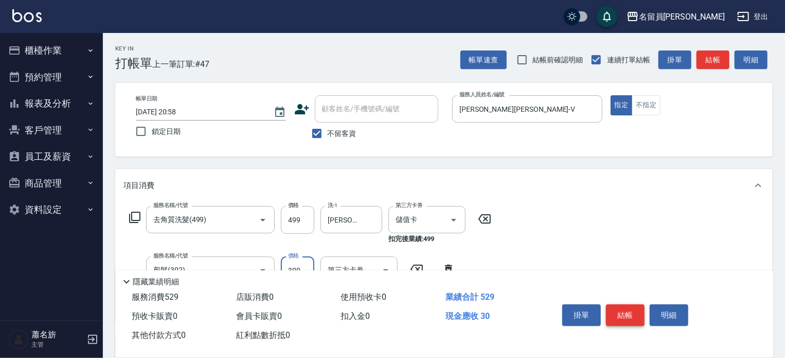
type input "300"
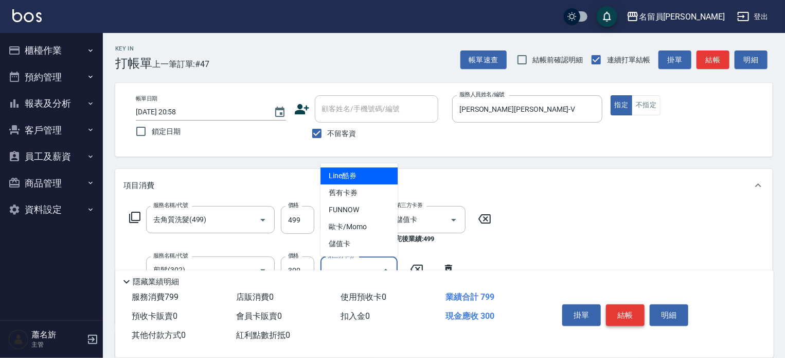
type input "儲值卡"
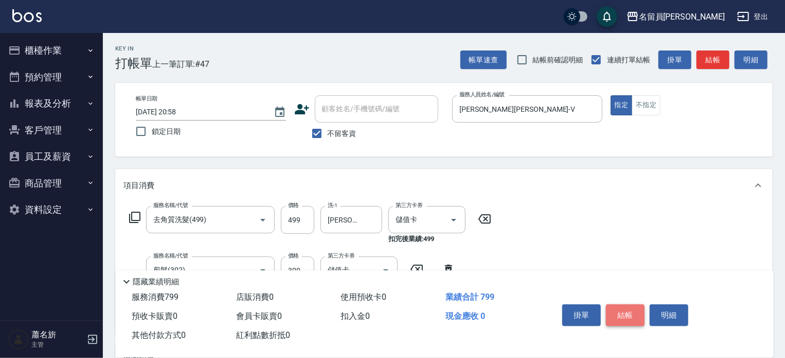
click at [619, 315] on button "結帳" at bounding box center [625, 315] width 39 height 22
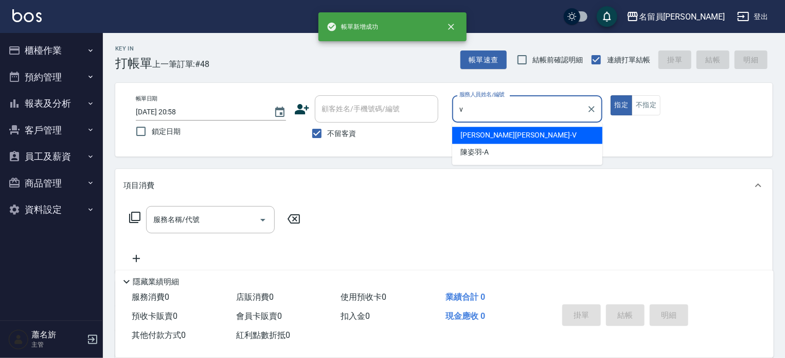
type input "[PERSON_NAME][PERSON_NAME]-V"
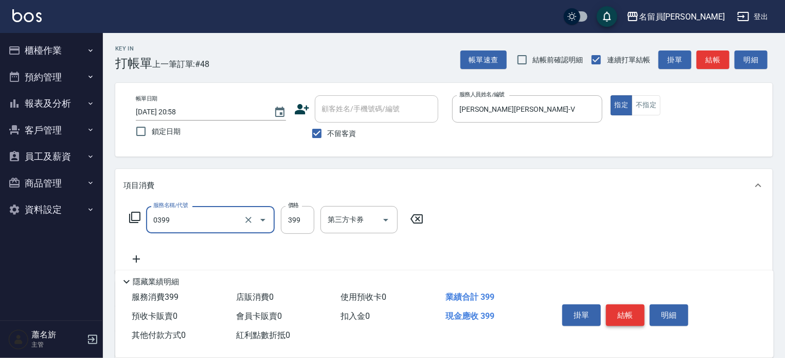
type input "海鹽SPA(0399)"
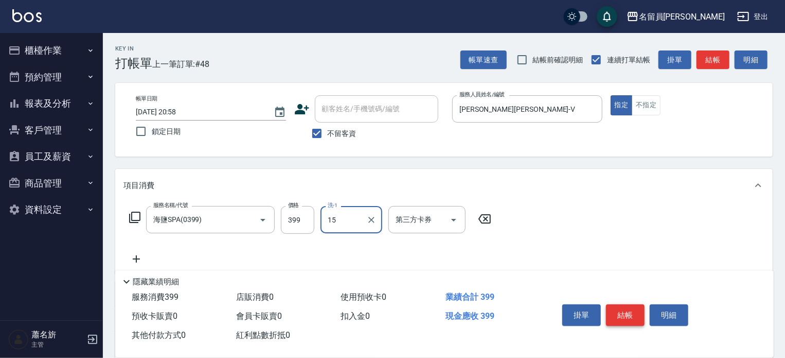
type input "[PERSON_NAME]-15"
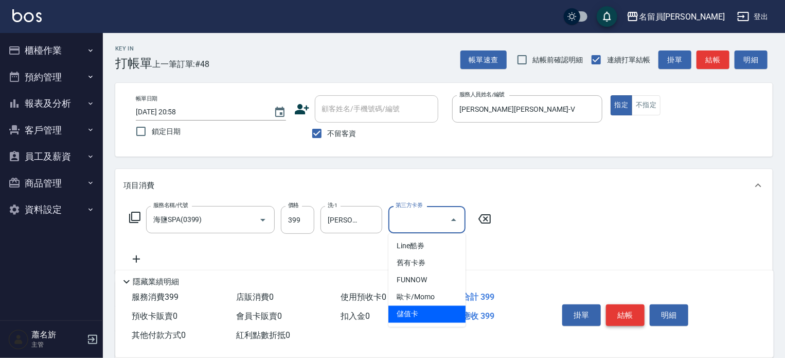
type input "儲值卡"
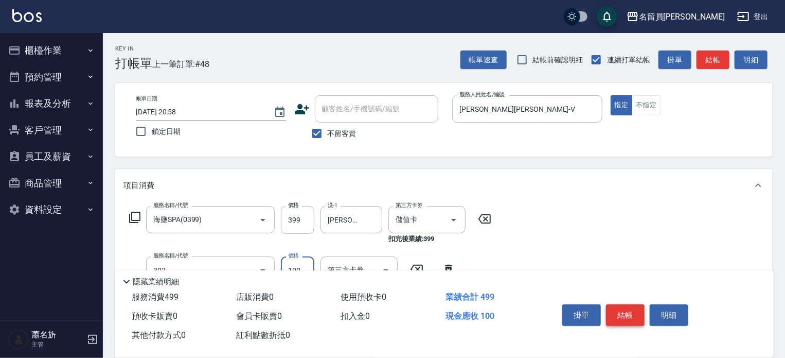
type input "剪髮(302)"
type input "300"
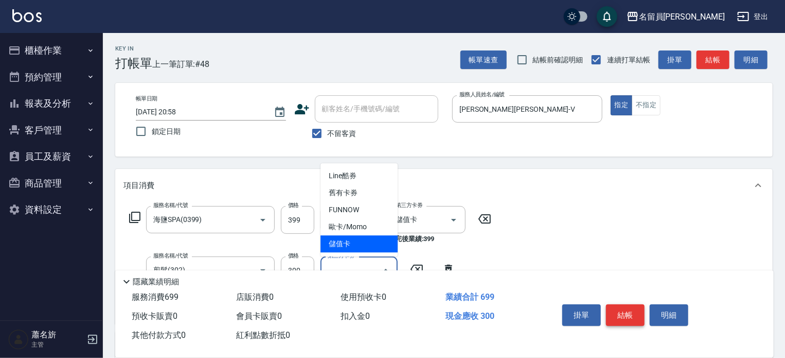
type input "儲值卡"
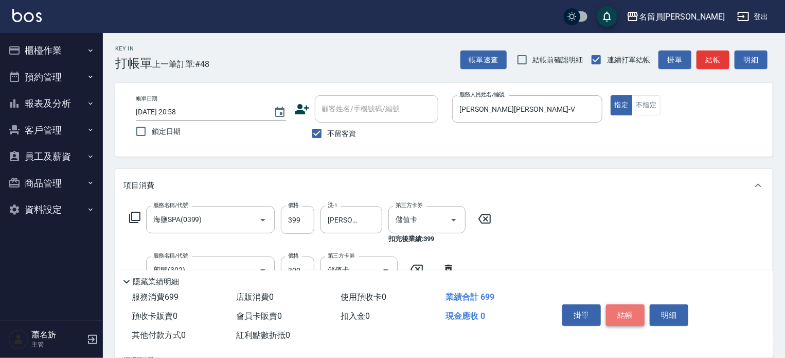
click at [619, 315] on button "結帳" at bounding box center [625, 315] width 39 height 22
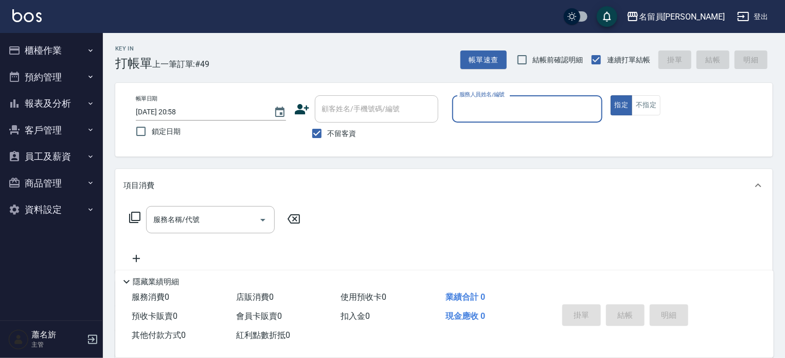
click at [76, 102] on button "報表及分析" at bounding box center [51, 103] width 95 height 27
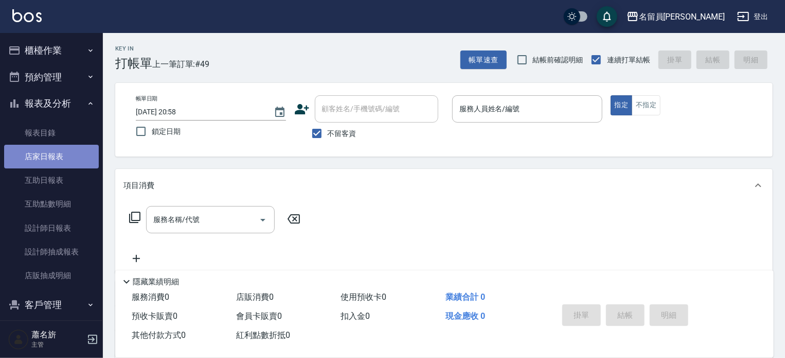
click at [68, 159] on link "店家日報表" at bounding box center [51, 157] width 95 height 24
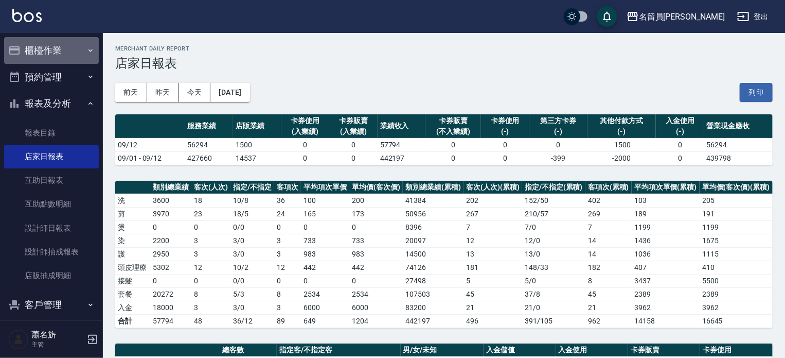
drag, startPoint x: 56, startPoint y: 62, endPoint x: 70, endPoint y: 81, distance: 24.3
click at [56, 62] on button "櫃檯作業" at bounding box center [51, 50] width 95 height 27
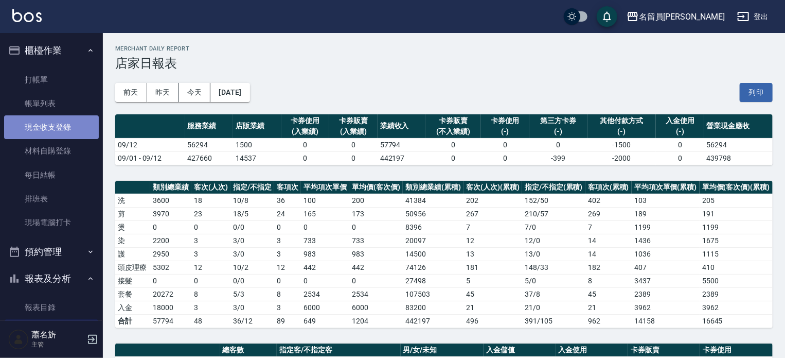
click at [64, 129] on link "現金收支登錄" at bounding box center [51, 127] width 95 height 24
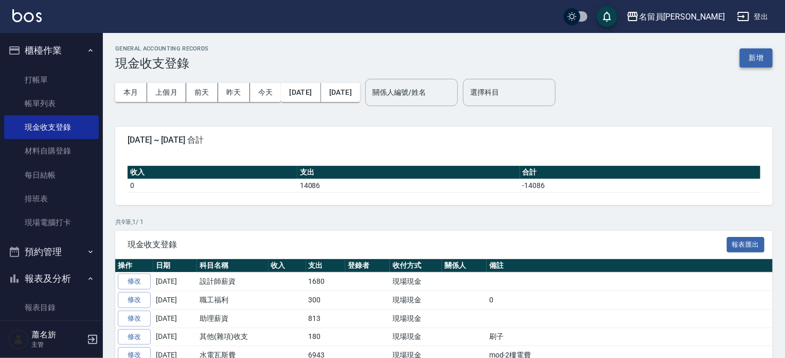
click at [753, 57] on button "新增" at bounding box center [756, 57] width 33 height 19
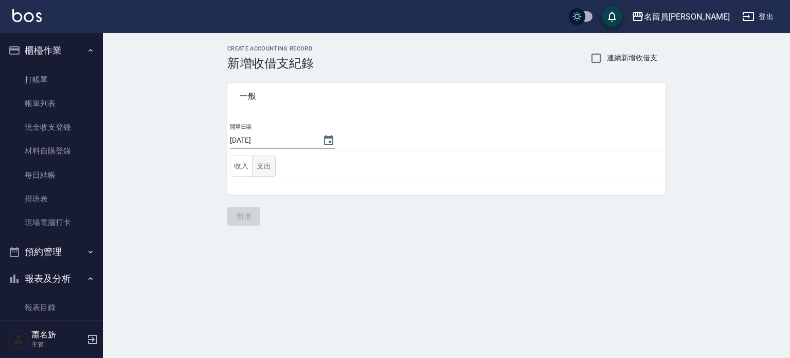
drag, startPoint x: 276, startPoint y: 160, endPoint x: 254, endPoint y: 164, distance: 22.1
click at [272, 160] on td "收入 支出" at bounding box center [446, 166] width 438 height 32
click at [254, 164] on button "支出" at bounding box center [264, 165] width 23 height 21
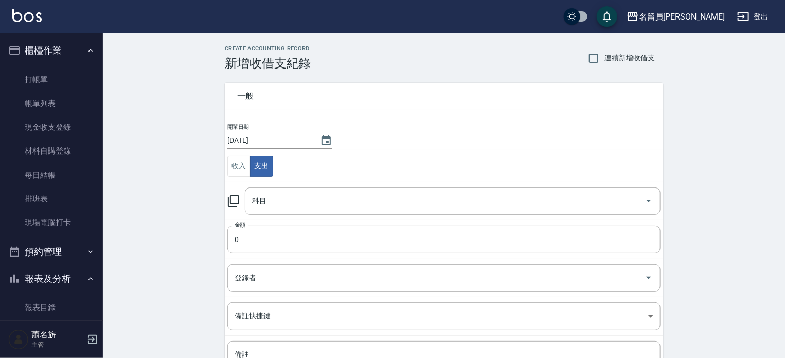
click at [274, 185] on td "科目 科目" at bounding box center [444, 201] width 438 height 38
click at [274, 192] on input "科目" at bounding box center [445, 201] width 391 height 18
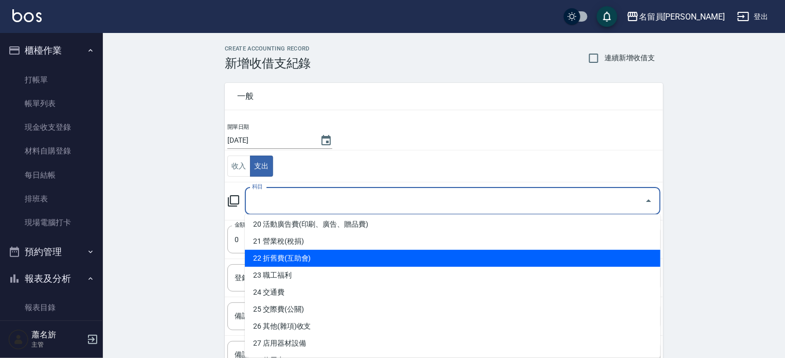
scroll to position [360, 0]
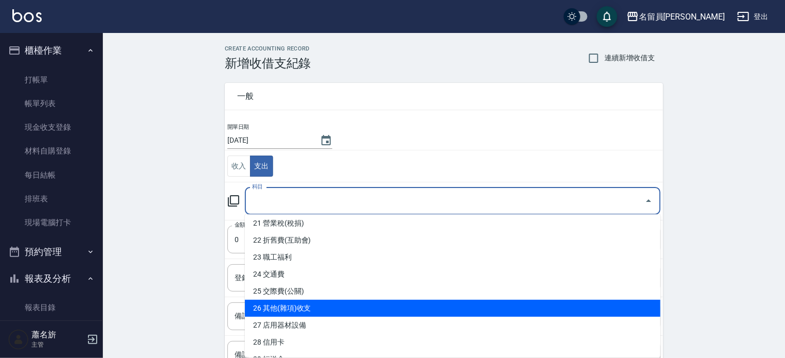
click at [321, 306] on li "26 其他(雜項)收支" at bounding box center [453, 307] width 416 height 17
type input "26 其他(雜項)收支"
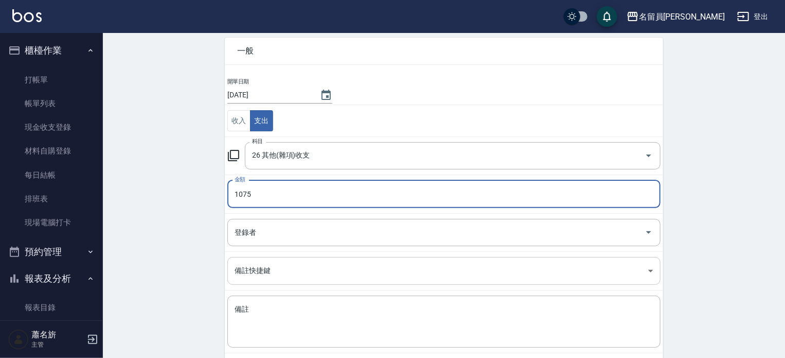
scroll to position [95, 0]
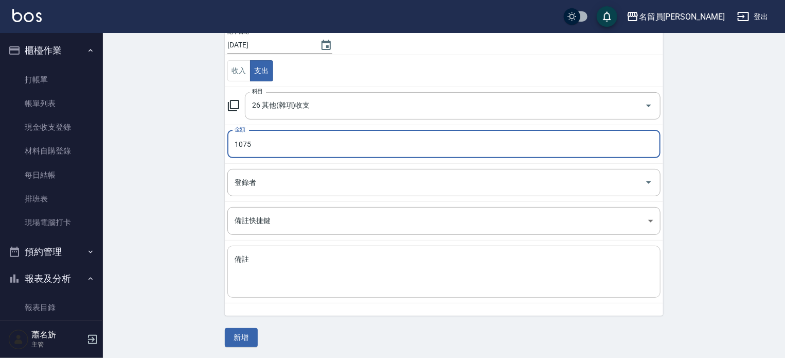
type input "1075"
click at [303, 273] on textarea "備註" at bounding box center [444, 271] width 419 height 35
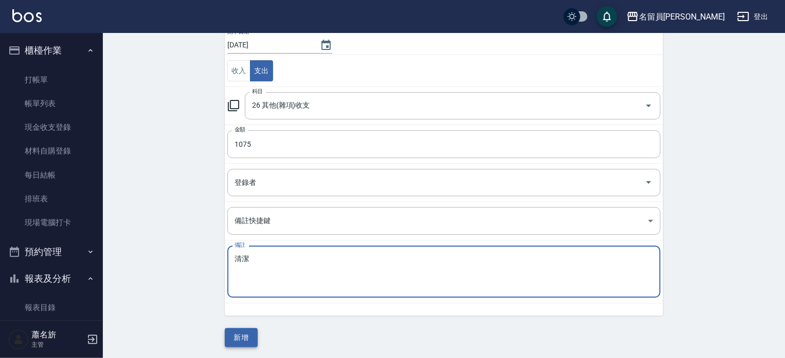
type textarea "清潔"
click at [233, 335] on button "新增" at bounding box center [241, 337] width 33 height 19
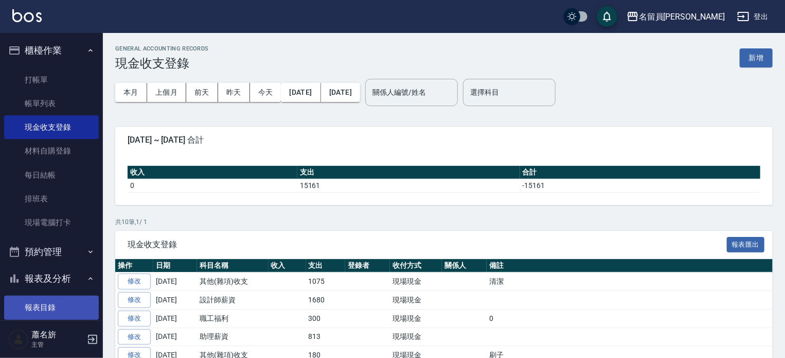
scroll to position [154, 0]
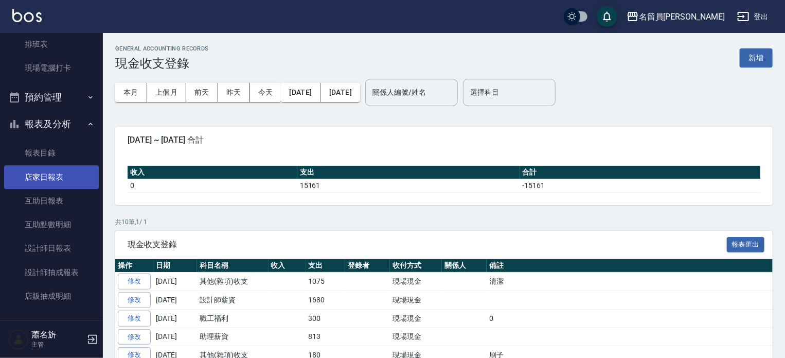
click at [55, 179] on link "店家日報表" at bounding box center [51, 177] width 95 height 24
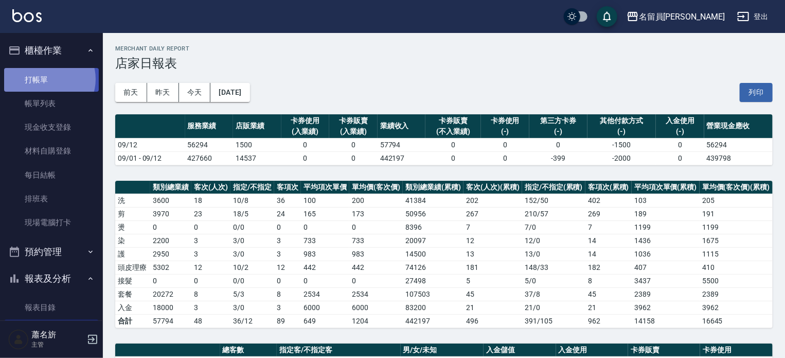
click at [49, 79] on link "打帳單" at bounding box center [51, 80] width 95 height 24
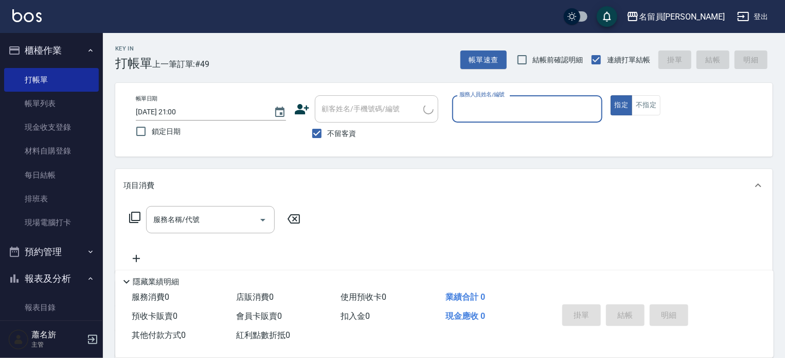
type input "ㄒ"
type input "[PERSON_NAME][PERSON_NAME]-V"
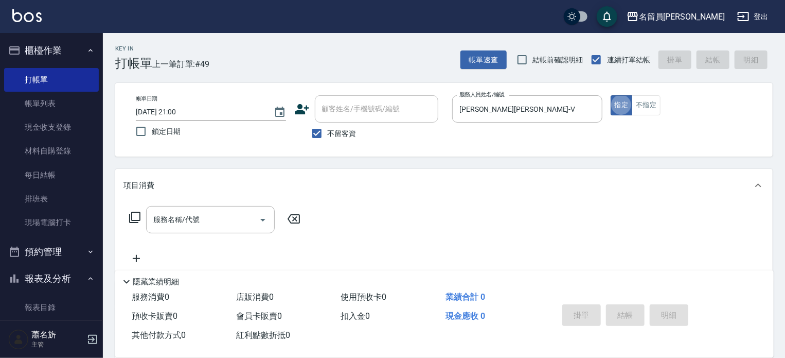
type button "true"
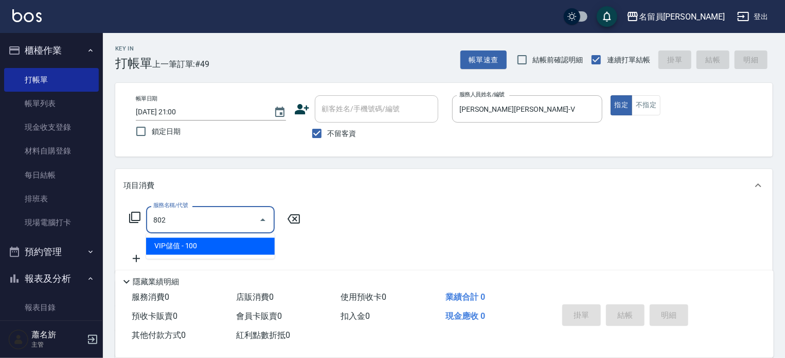
type input "VIP儲值(802)"
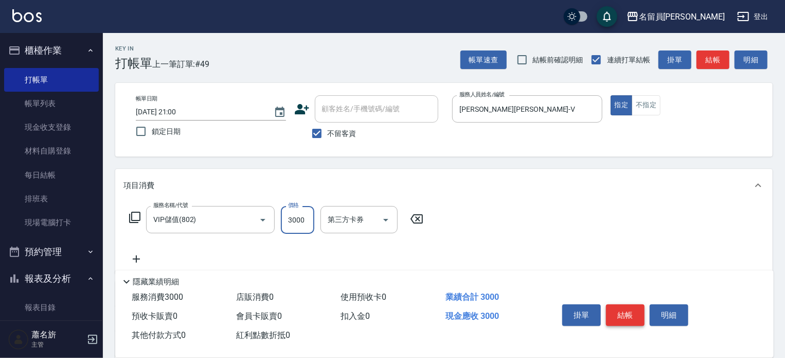
type input "3000"
click at [610, 315] on button "結帳" at bounding box center [625, 315] width 39 height 22
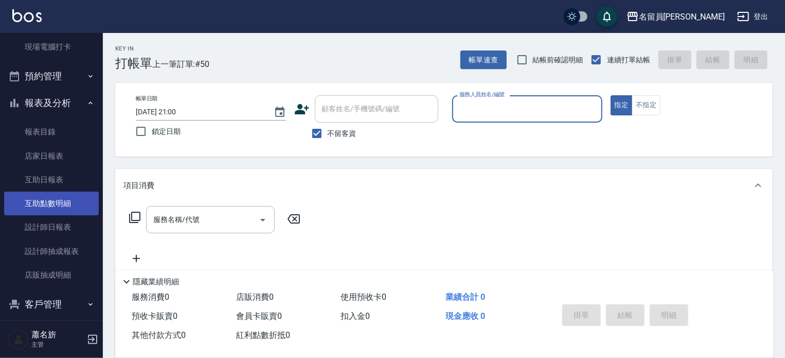
scroll to position [206, 0]
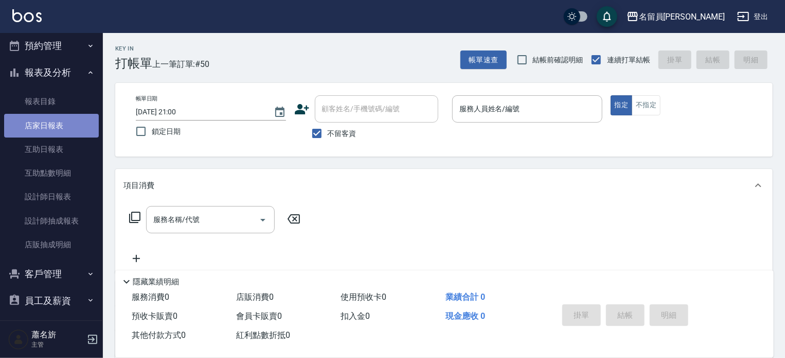
click at [54, 125] on link "店家日報表" at bounding box center [51, 126] width 95 height 24
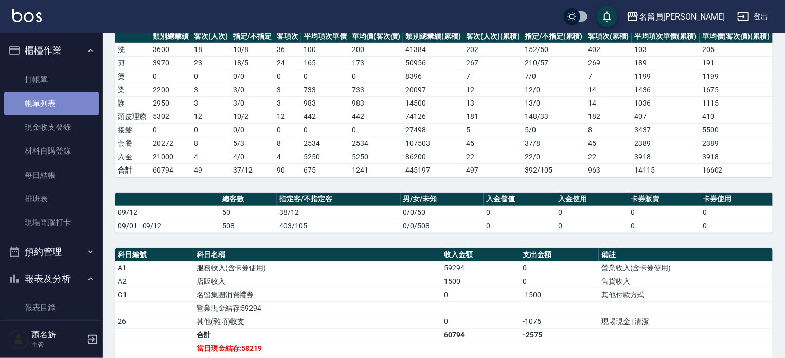
click at [57, 96] on link "帳單列表" at bounding box center [51, 104] width 95 height 24
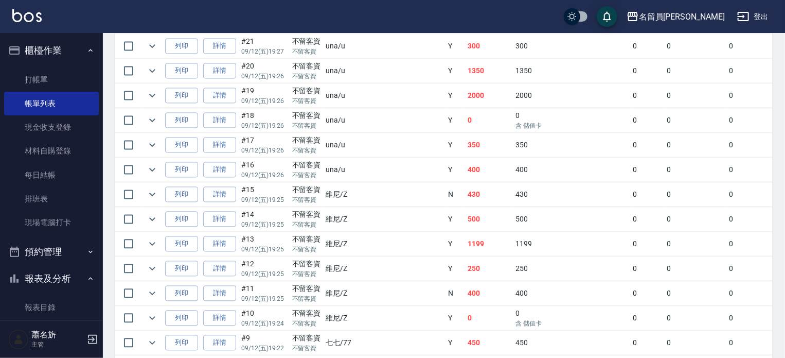
scroll to position [897, 0]
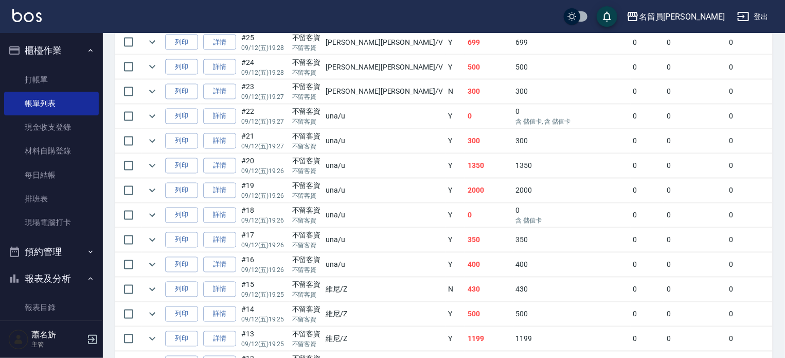
click at [154, 24] on icon "expand row" at bounding box center [152, 17] width 12 height 12
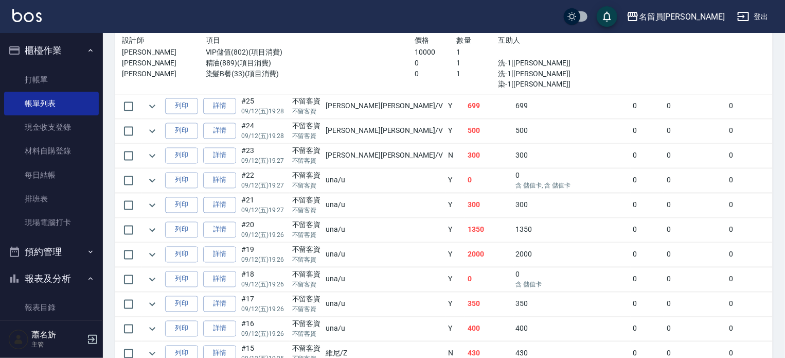
click at [154, 24] on icon "expand row" at bounding box center [152, 17] width 12 height 12
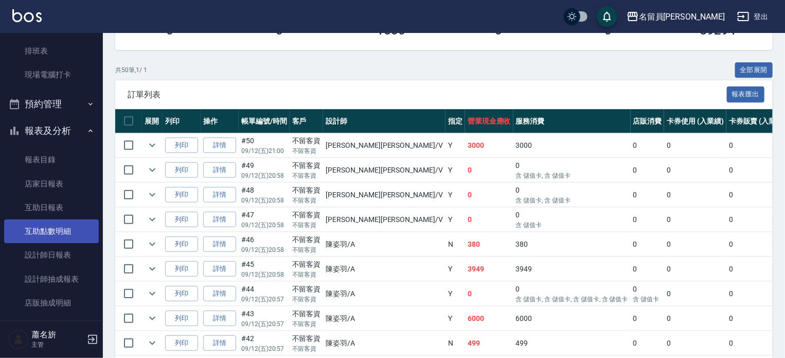
scroll to position [154, 0]
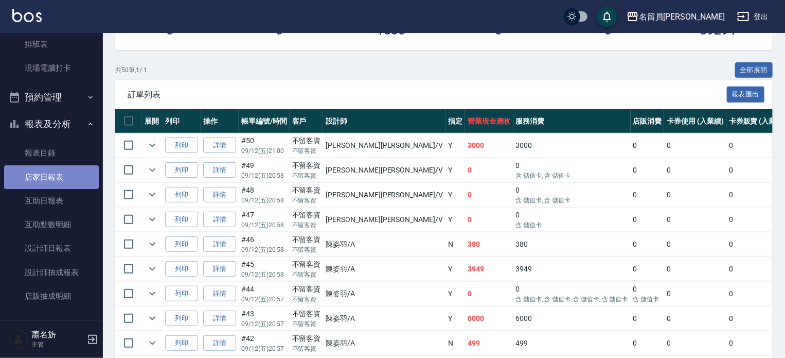
click at [51, 175] on link "店家日報表" at bounding box center [51, 177] width 95 height 24
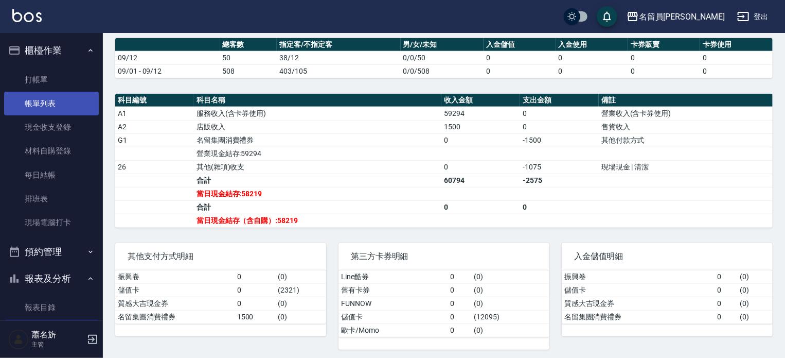
click at [58, 102] on link "帳單列表" at bounding box center [51, 104] width 95 height 24
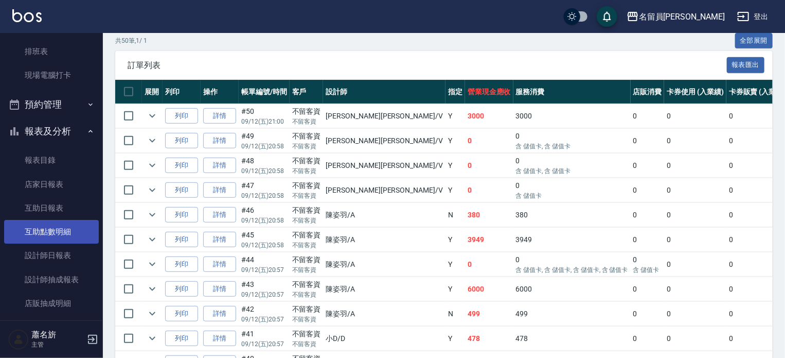
scroll to position [154, 0]
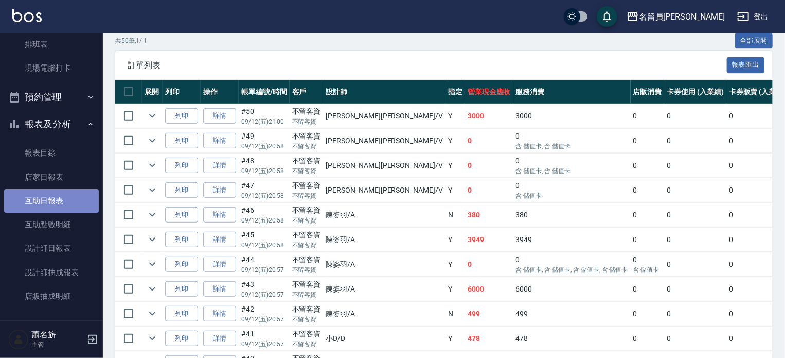
click at [75, 203] on link "互助日報表" at bounding box center [51, 201] width 95 height 24
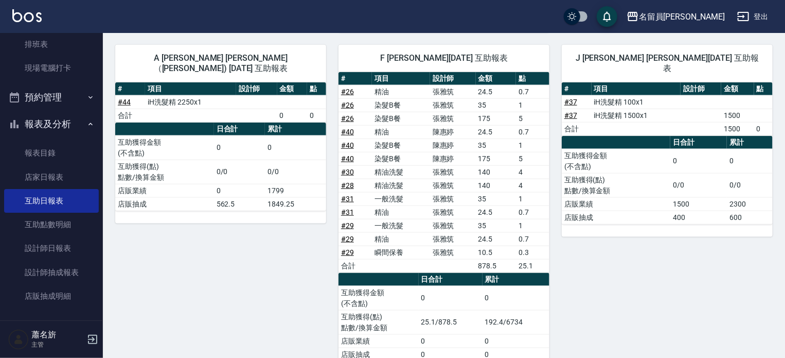
scroll to position [591, 0]
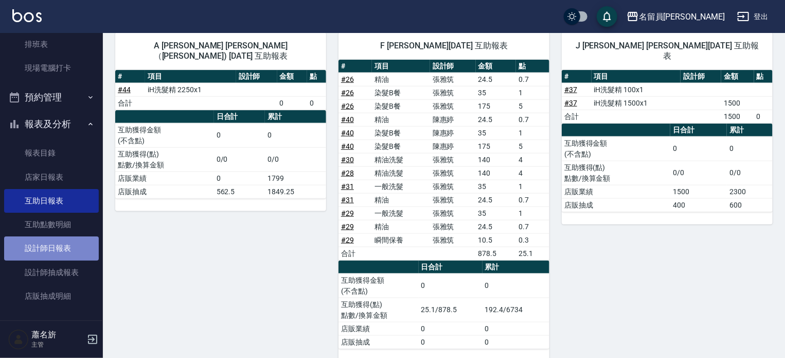
click at [78, 246] on link "設計師日報表" at bounding box center [51, 248] width 95 height 24
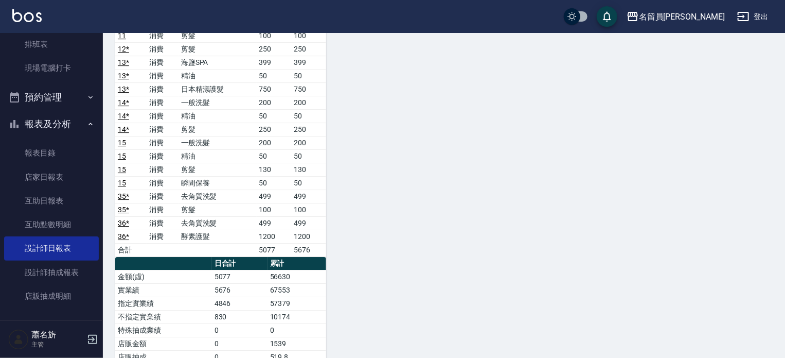
scroll to position [1647, 0]
